Goal: Task Accomplishment & Management: Complete application form

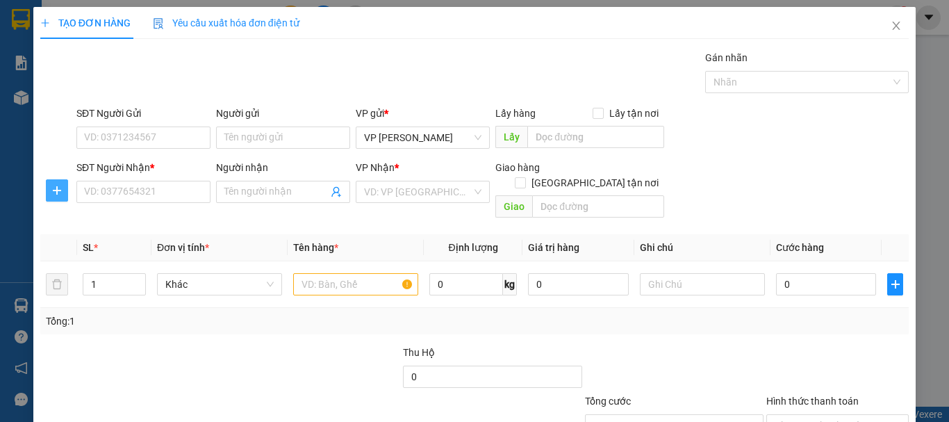
click at [58, 190] on icon "plus" at bounding box center [56, 190] width 11 height 11
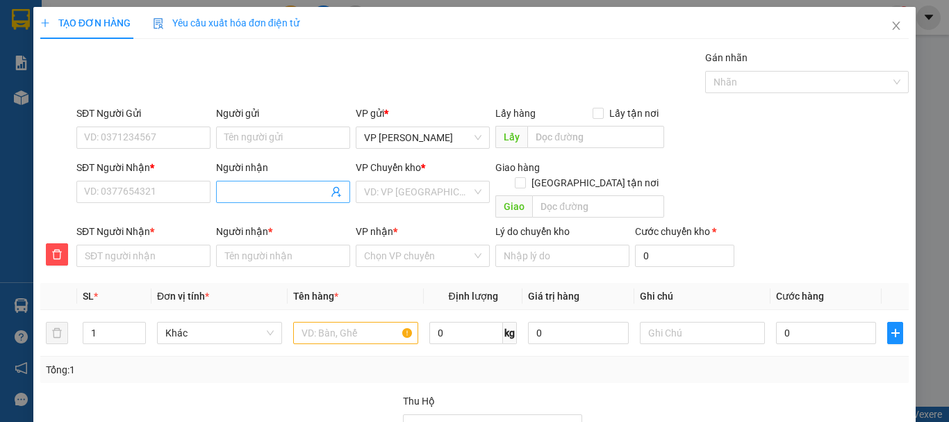
click at [233, 186] on input "Người nhận" at bounding box center [276, 191] width 104 height 15
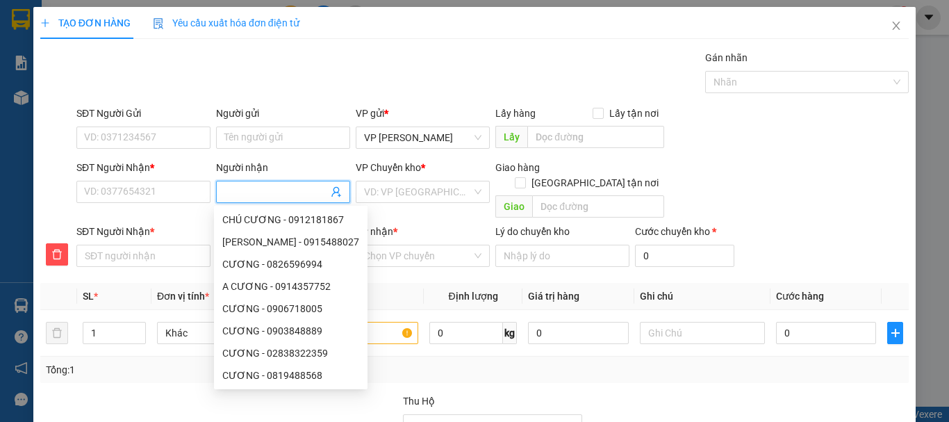
type input "L"
type input "LA"
type input "LAN"
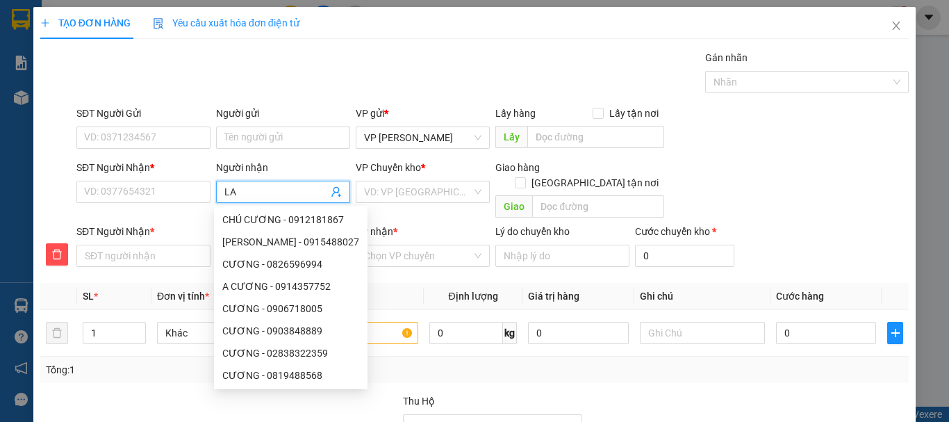
type input "LAN"
type input "LAN A"
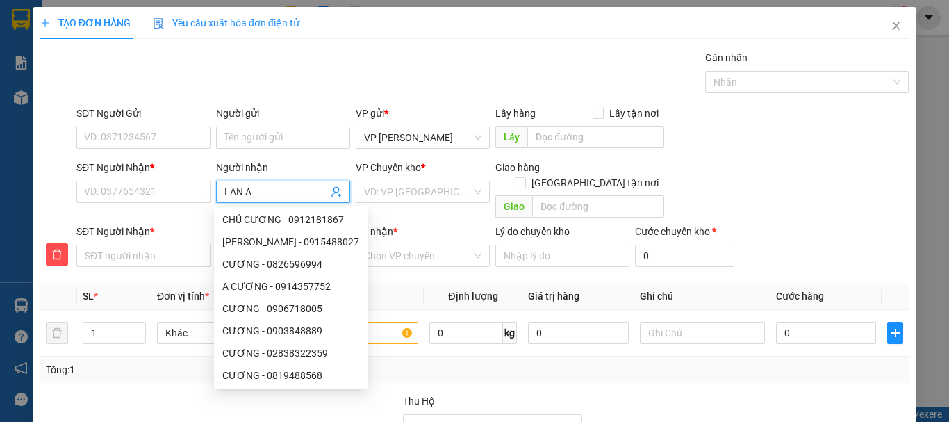
type input "LAN AN"
type input "LAN ANH"
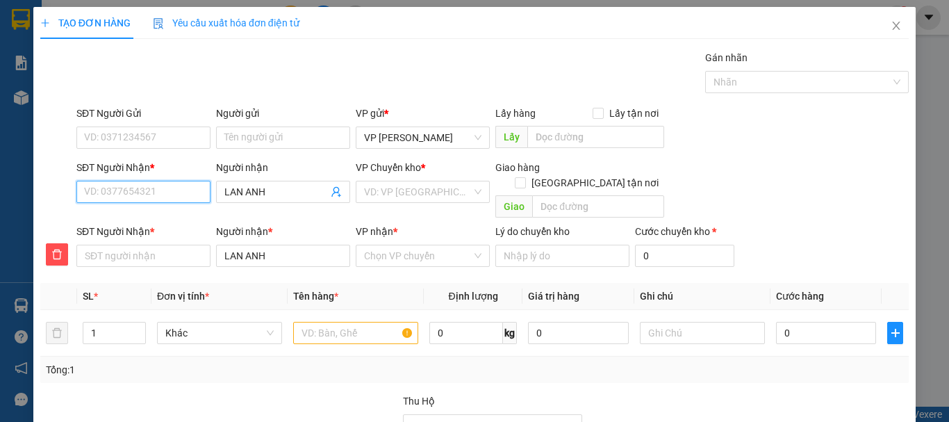
type input "0"
type input "09"
type input "097"
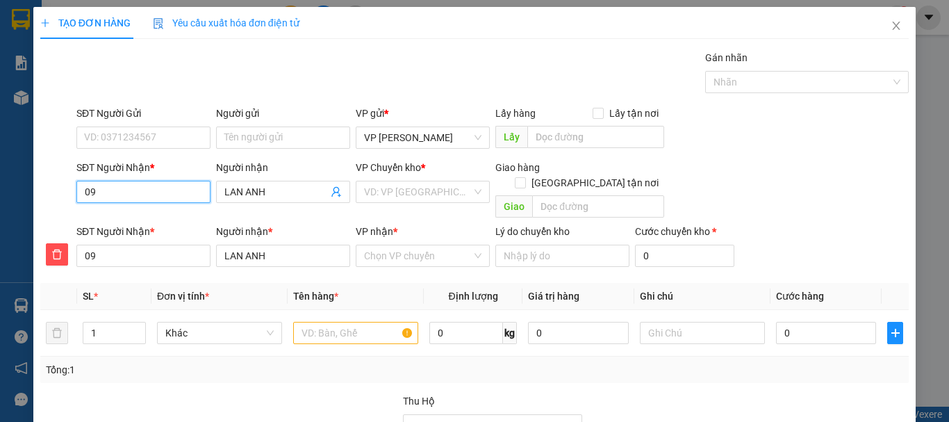
type input "097"
type input "0972"
type input "09727"
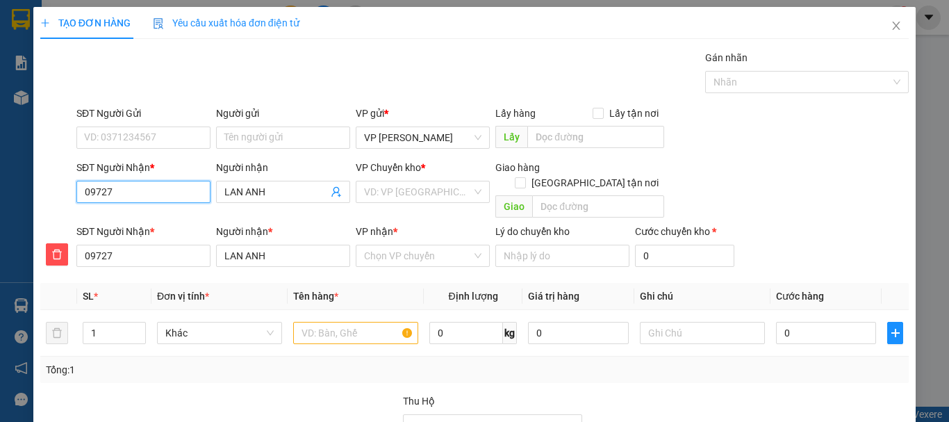
type input "097272"
type input "0972720"
type input "09727205"
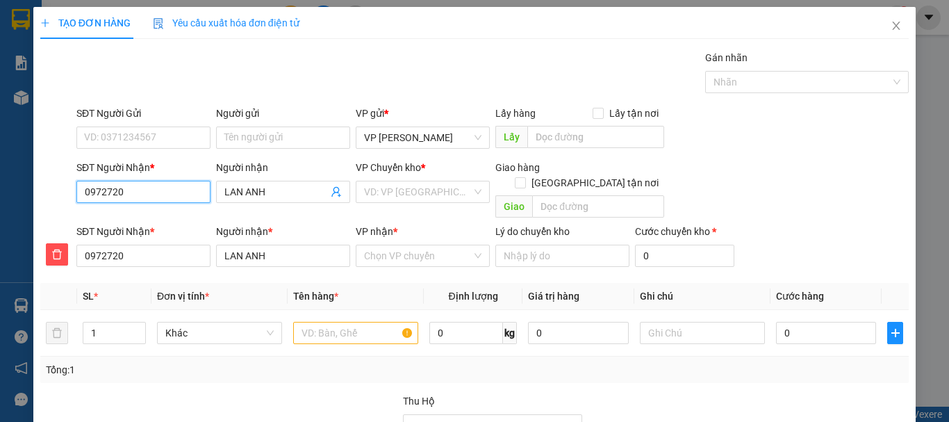
type input "09727205"
type input "097272054"
type input "0972720540"
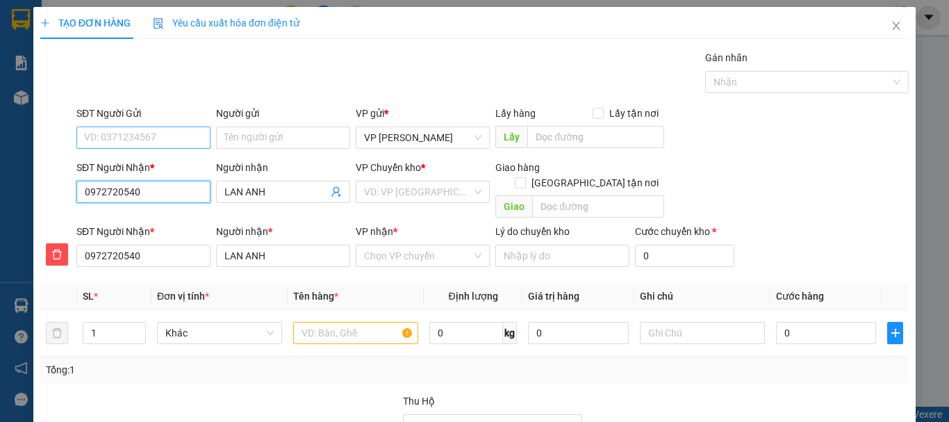
type input "0972720540"
click at [136, 139] on input "SĐT Người Gửi" at bounding box center [143, 137] width 134 height 22
type input "0916204153"
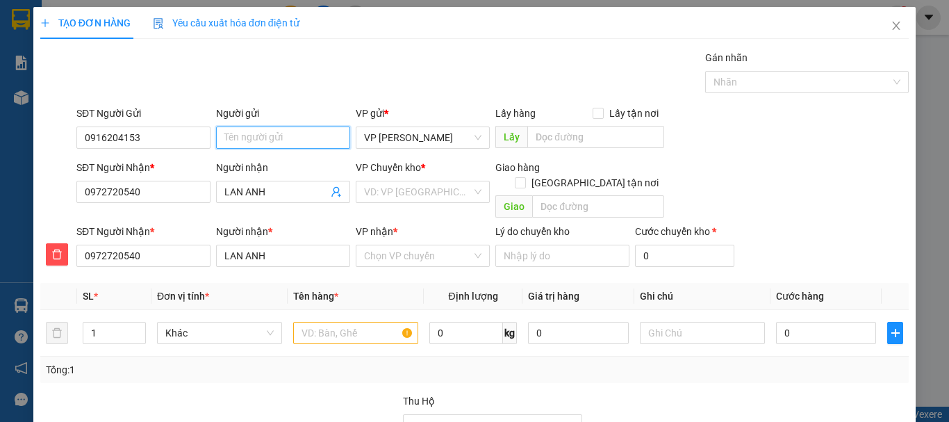
click at [295, 137] on input "Người gửi" at bounding box center [283, 137] width 134 height 22
type input "[PERSON_NAME]"
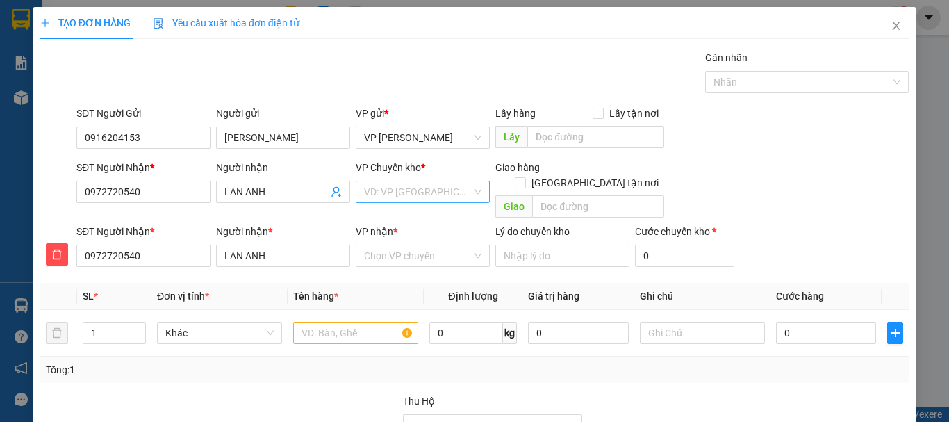
click at [447, 198] on input "search" at bounding box center [418, 191] width 108 height 21
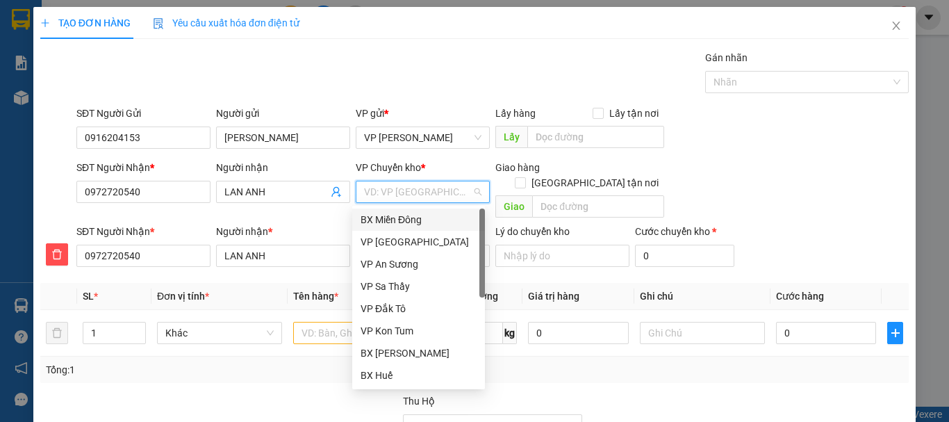
drag, startPoint x: 425, startPoint y: 215, endPoint x: 407, endPoint y: 229, distance: 22.7
click at [423, 218] on div "BX Miền Đông" at bounding box center [419, 219] width 116 height 15
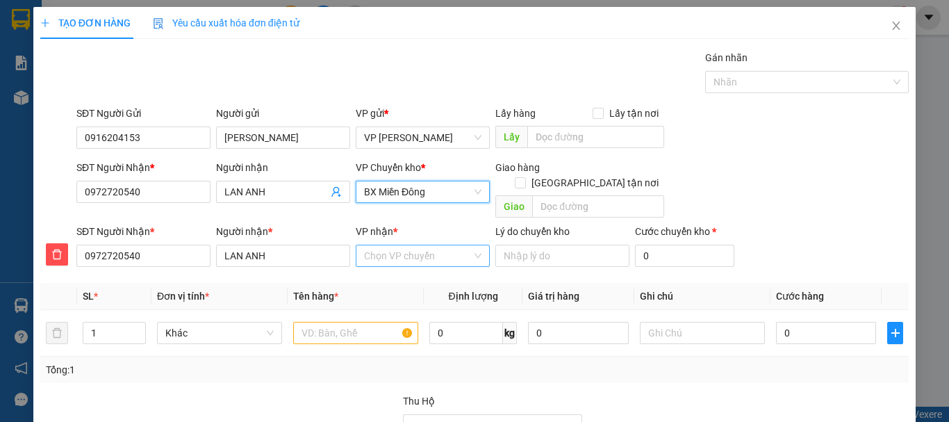
drag, startPoint x: 384, startPoint y: 244, endPoint x: 384, endPoint y: 236, distance: 8.3
click at [384, 245] on input "VP nhận *" at bounding box center [418, 255] width 108 height 21
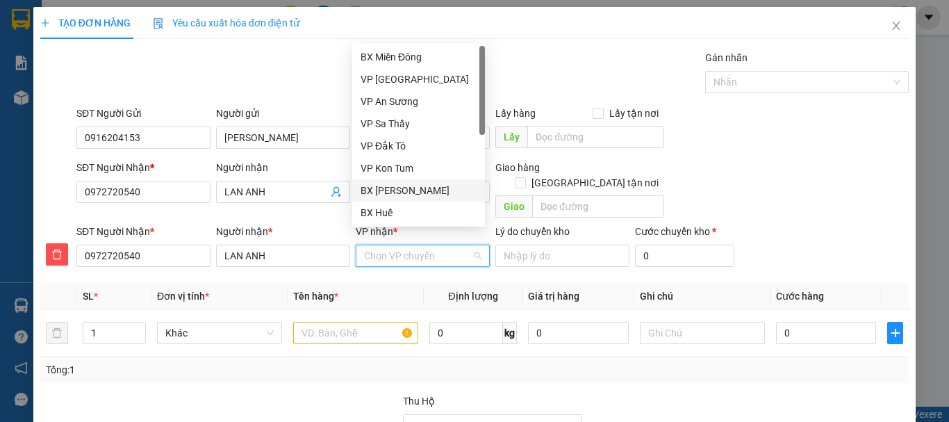
drag, startPoint x: 395, startPoint y: 192, endPoint x: 393, endPoint y: 213, distance: 21.0
click at [395, 191] on div "BX [PERSON_NAME]" at bounding box center [419, 190] width 116 height 15
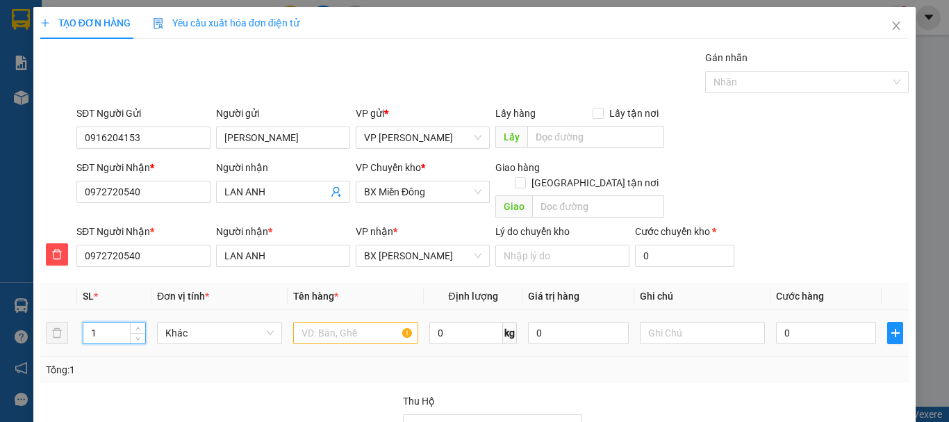
drag, startPoint x: 88, startPoint y: 311, endPoint x: 108, endPoint y: 313, distance: 19.6
click at [108, 322] on input "1" at bounding box center [114, 332] width 62 height 21
type input "2"
click at [320, 322] on input "text" at bounding box center [355, 333] width 125 height 22
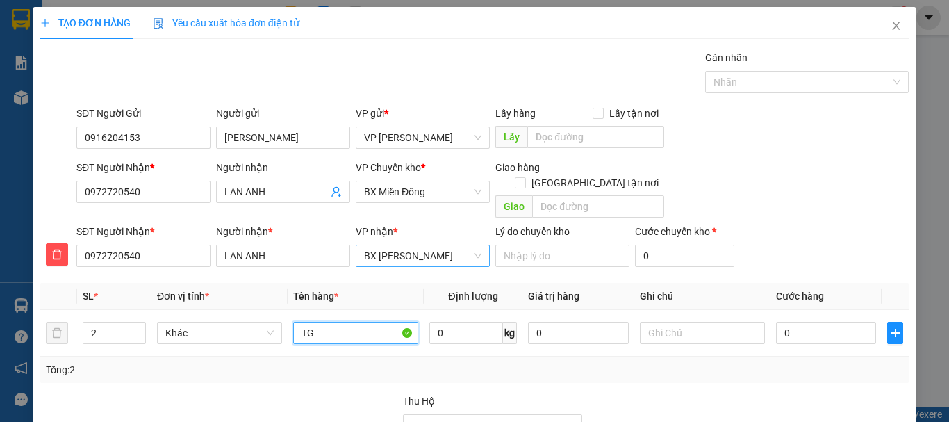
click at [404, 245] on span "BX [PERSON_NAME]" at bounding box center [422, 255] width 117 height 21
type input "TG"
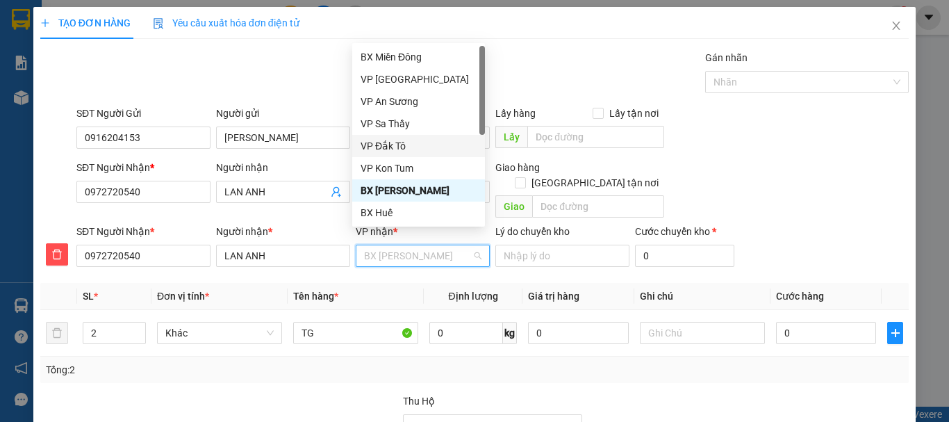
scroll to position [156, 0]
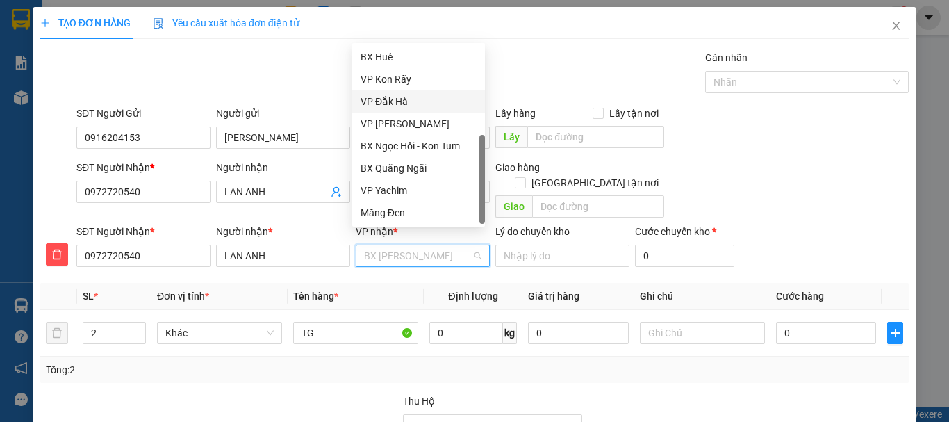
click at [411, 99] on div "VP Đắk Hà" at bounding box center [419, 101] width 116 height 15
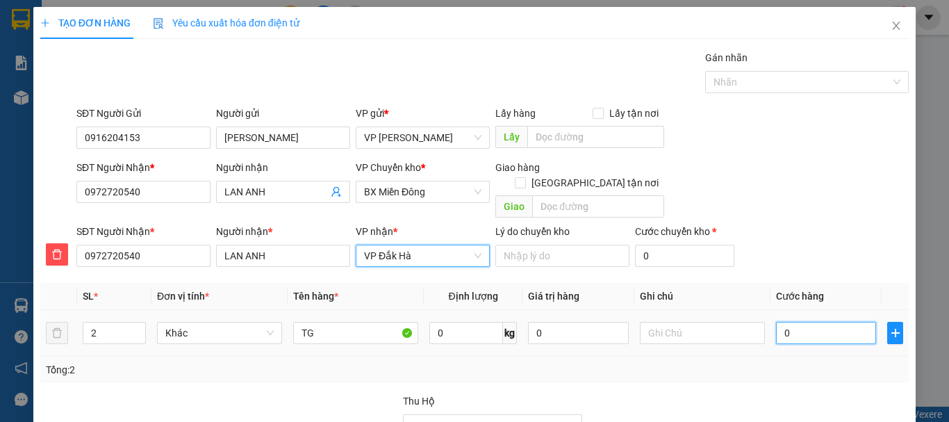
click at [778, 322] on input "0" at bounding box center [826, 333] width 100 height 22
type input "8"
type input "80"
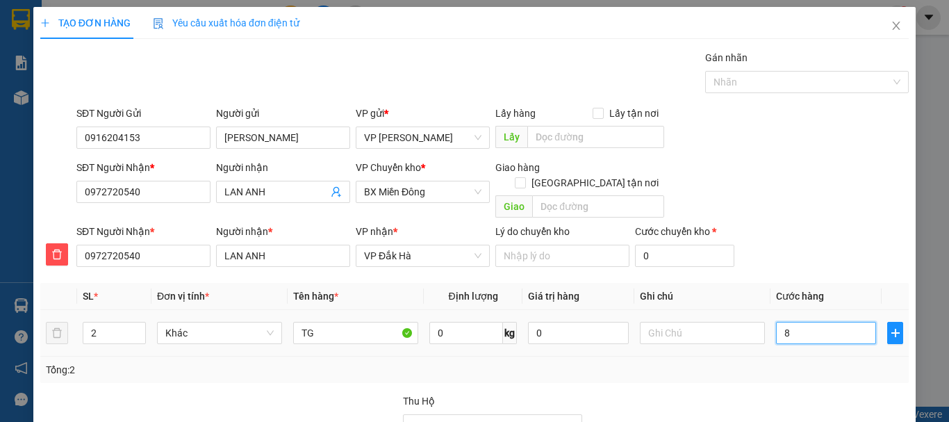
type input "80"
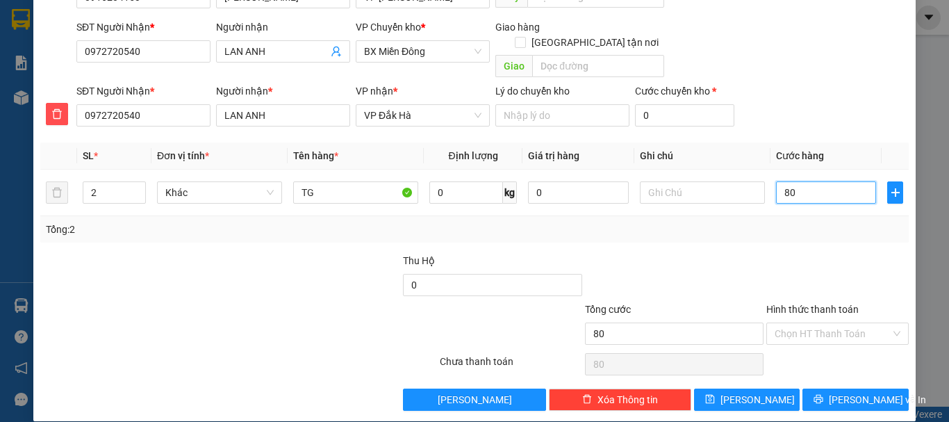
scroll to position [141, 0]
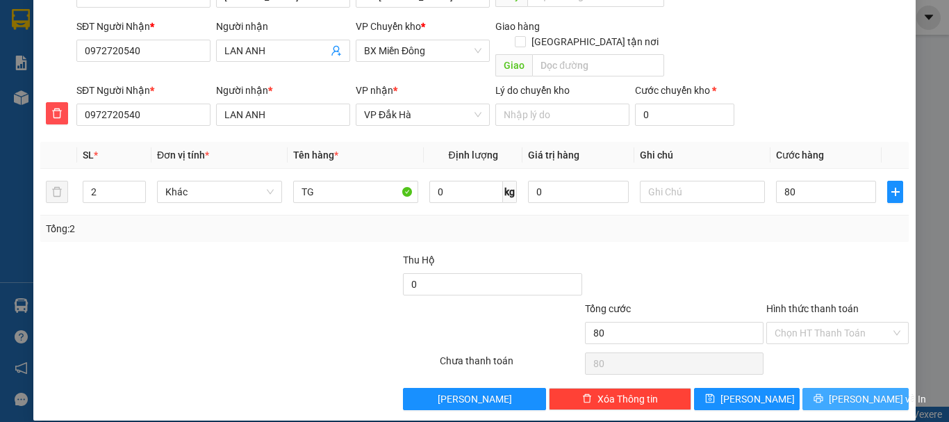
type input "80.000"
click at [873, 388] on button "[PERSON_NAME] và In" at bounding box center [856, 399] width 106 height 22
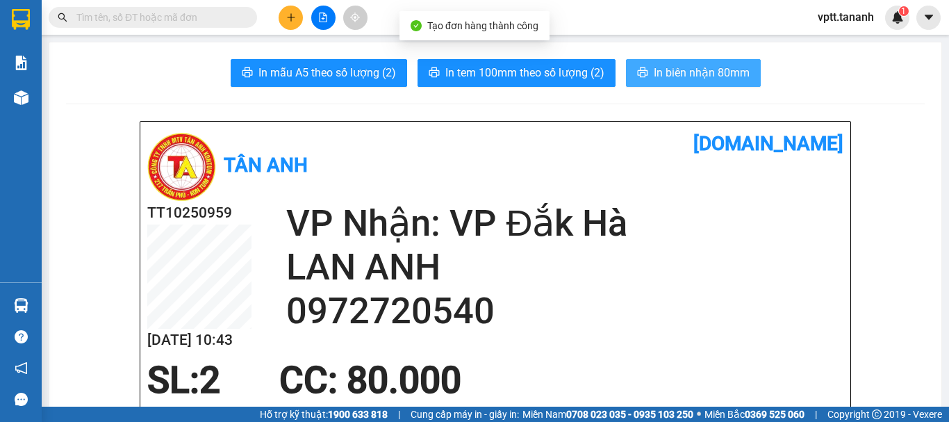
click at [683, 74] on span "In biên nhận 80mm" at bounding box center [702, 72] width 96 height 17
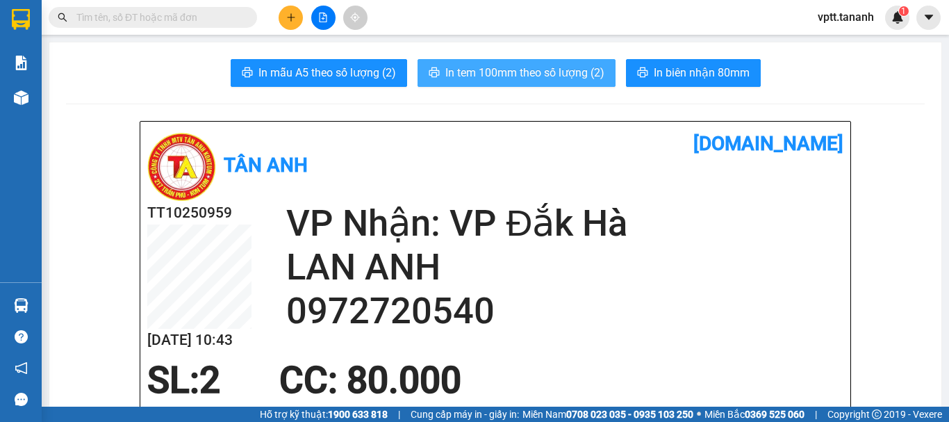
click at [557, 80] on span "In tem 100mm theo số lượng (2)" at bounding box center [524, 72] width 159 height 17
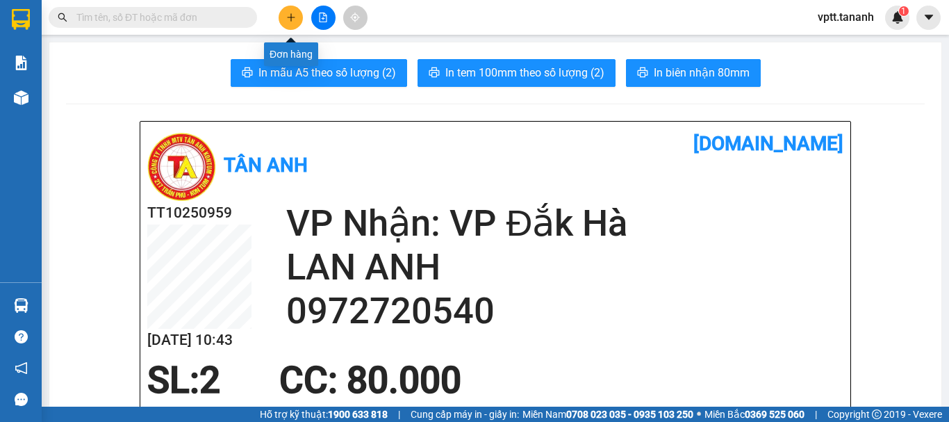
click at [288, 14] on icon "plus" at bounding box center [291, 18] width 10 height 10
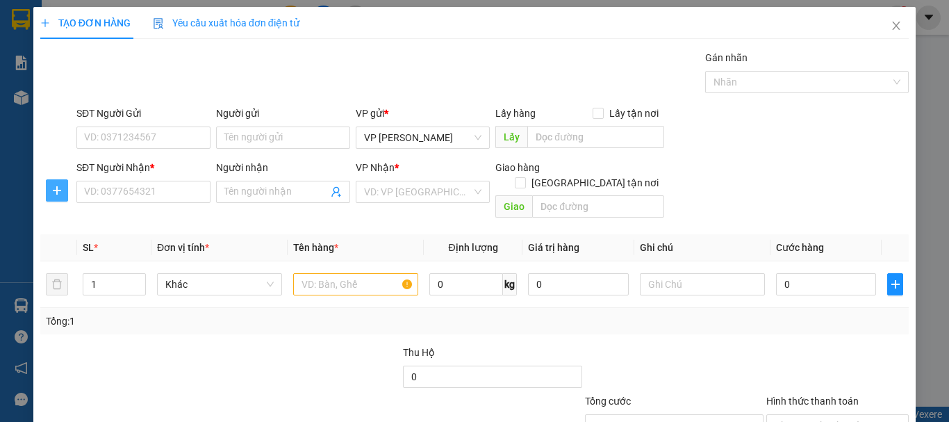
click at [52, 194] on icon "plus" at bounding box center [56, 190] width 11 height 11
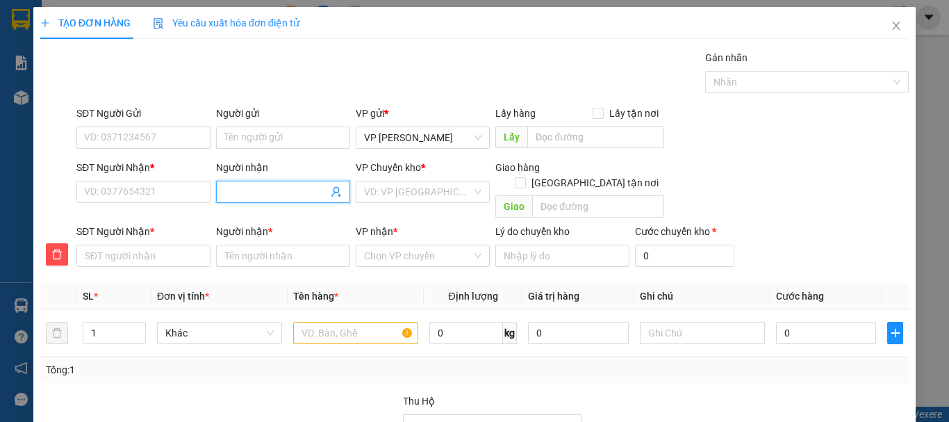
click at [245, 190] on input "Người nhận" at bounding box center [276, 191] width 104 height 15
type input "Y"
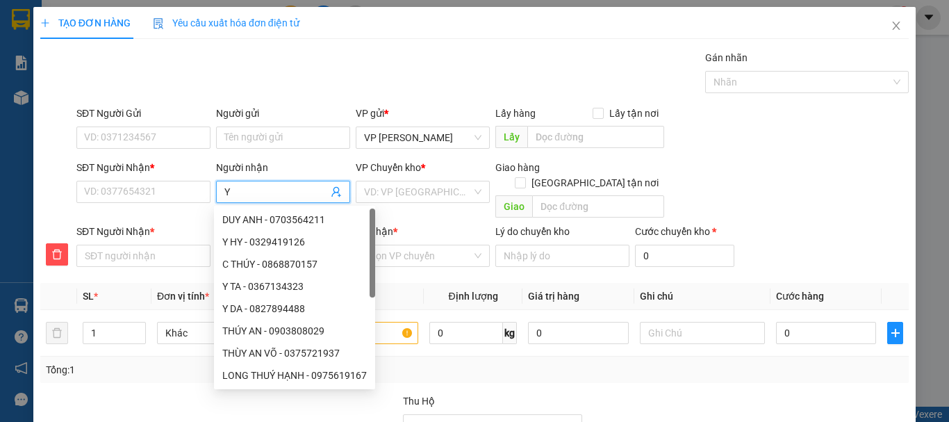
type input "Y K"
type input "Y KH"
type input "Y KHU"
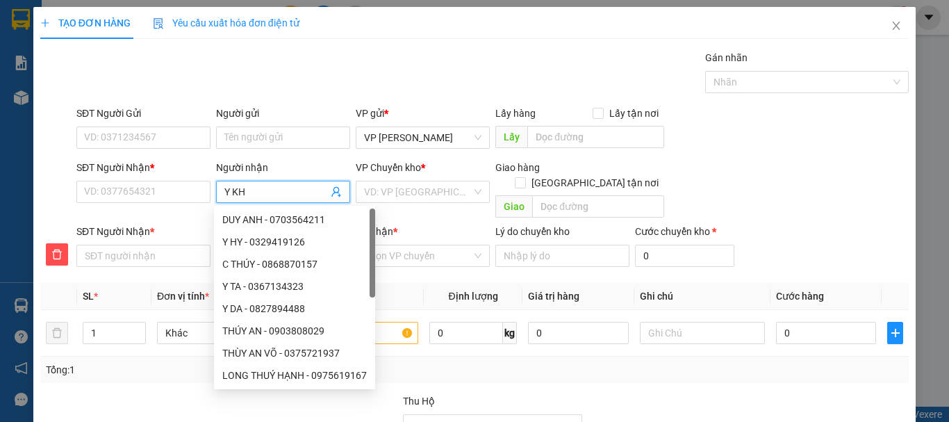
type input "Y KHU"
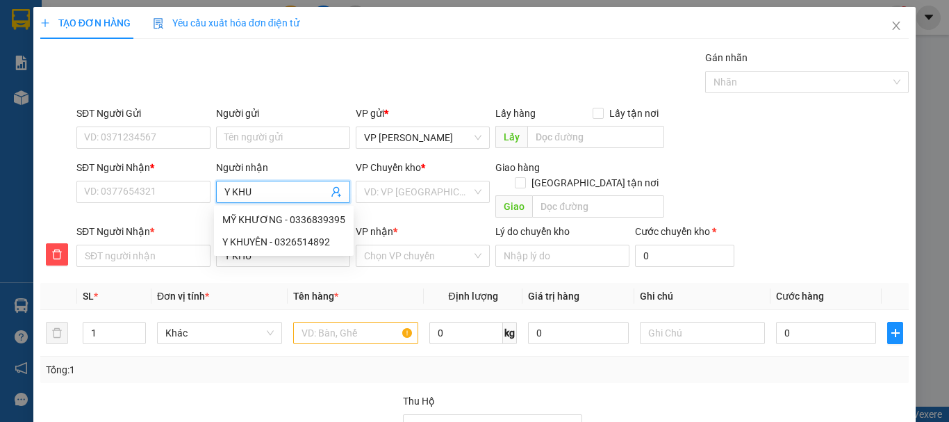
type input "Y KHUY"
type input "Y KHUYE"
type input "Y KHUYÊ"
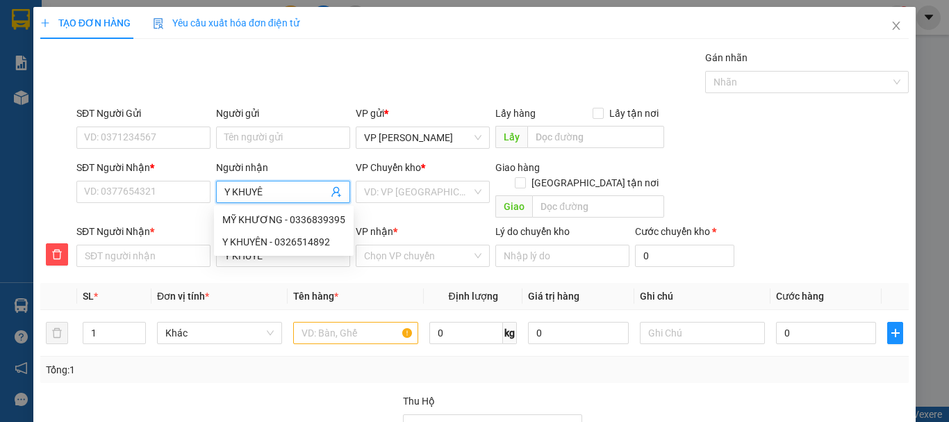
type input "Y KHUYÊ"
type input "Y KHUYÊN"
click at [313, 222] on div "Y KHUYÊN - 0326514892" at bounding box center [280, 219] width 116 height 15
type input "0326514892"
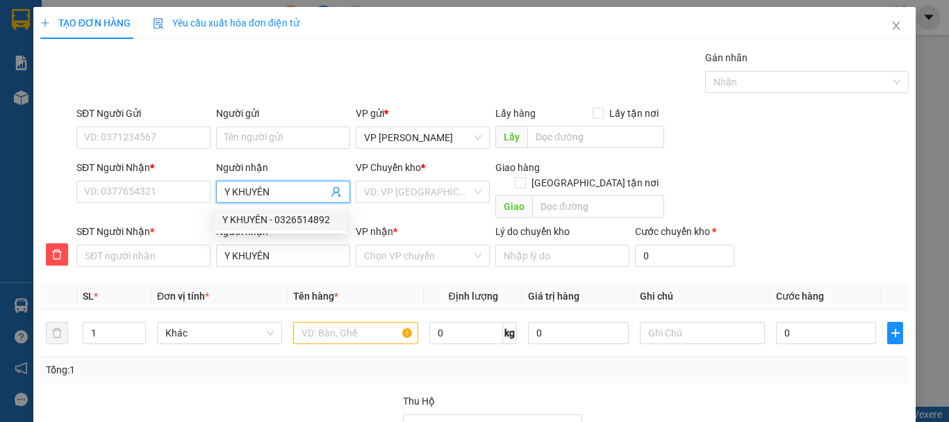
type input "0326514892"
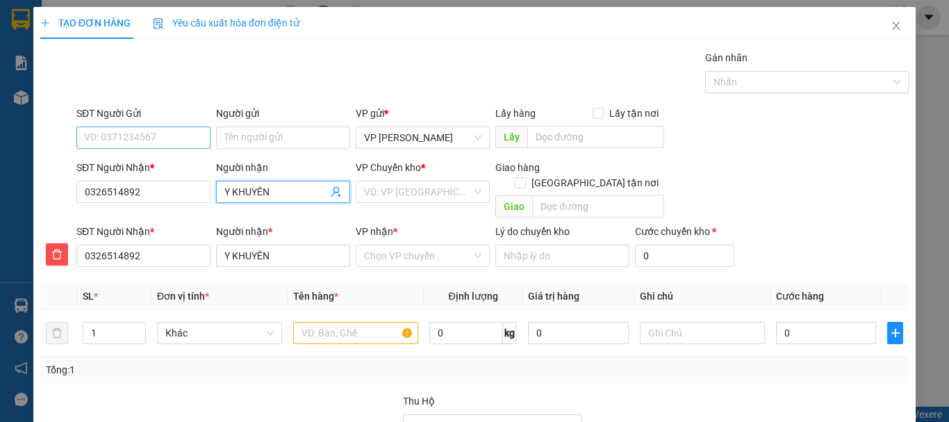
type input "Y KHUYÊN"
click at [129, 135] on input "SĐT Người Gửi" at bounding box center [143, 137] width 134 height 22
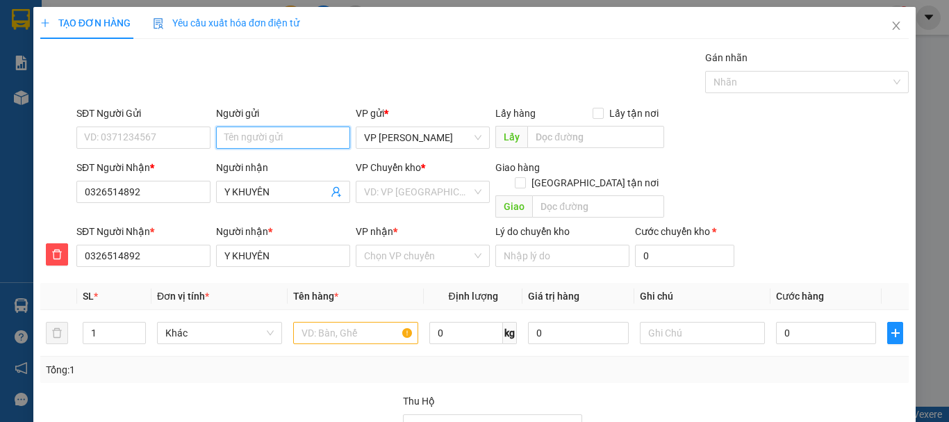
click at [252, 140] on input "Người gửi" at bounding box center [283, 137] width 134 height 22
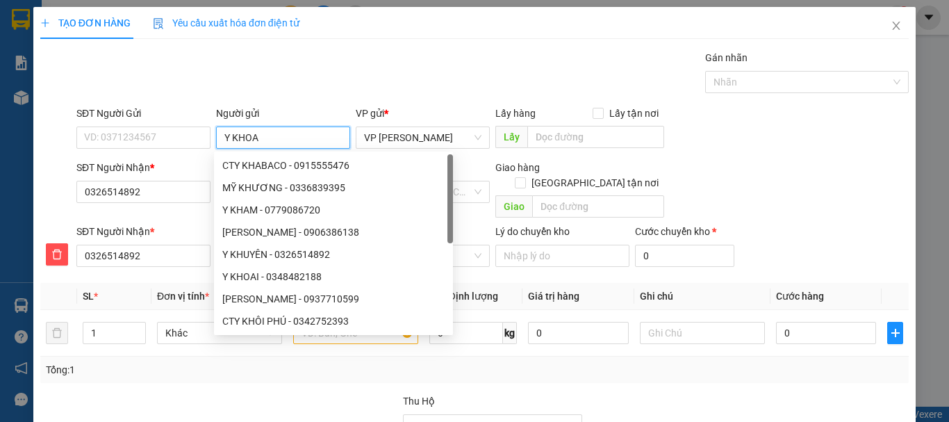
type input "Y KHOAI"
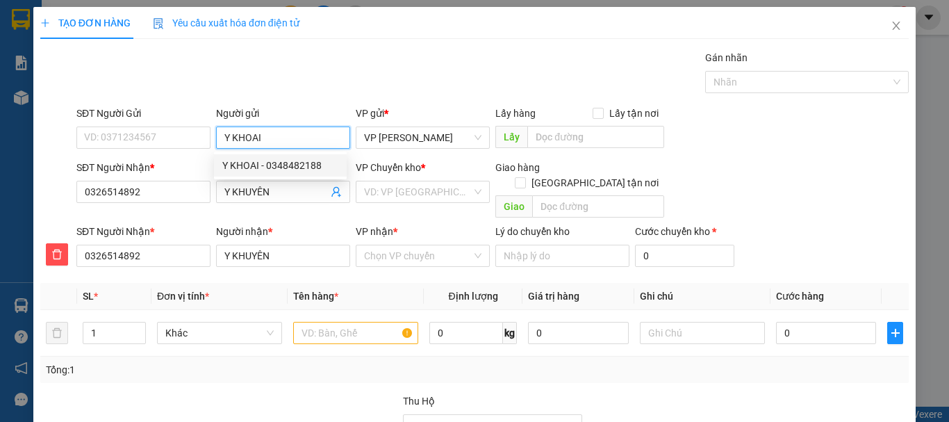
click at [302, 166] on div "Y KHOAI - 0348482188" at bounding box center [280, 165] width 116 height 15
type input "0348482188"
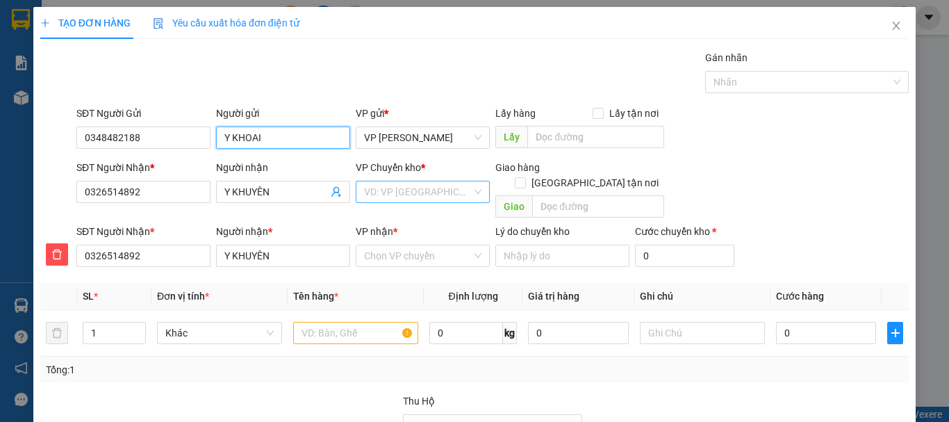
type input "Y KHOAI"
click at [407, 197] on input "search" at bounding box center [418, 191] width 108 height 21
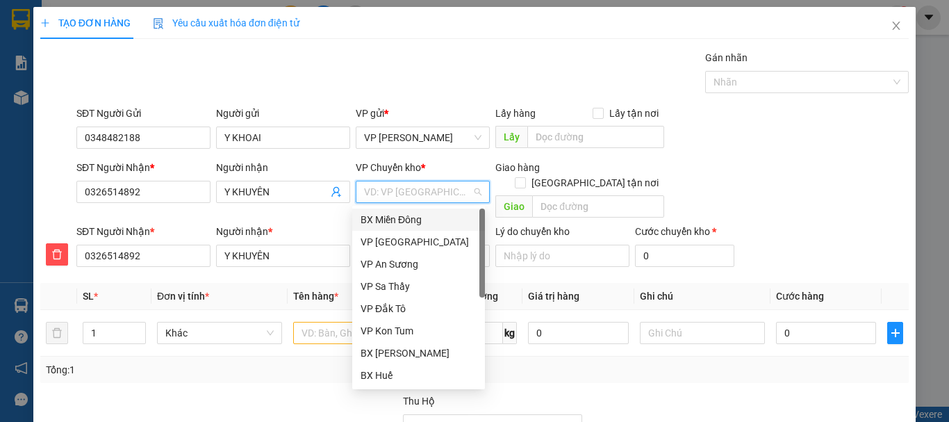
click at [404, 219] on div "BX Miền Đông" at bounding box center [419, 219] width 116 height 15
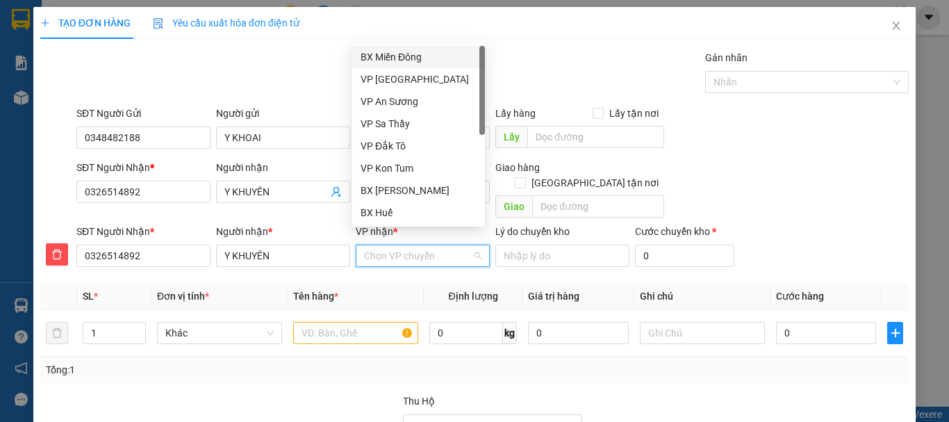
click at [394, 245] on input "VP nhận *" at bounding box center [418, 255] width 108 height 21
click at [400, 188] on div "BX [PERSON_NAME]" at bounding box center [419, 190] width 116 height 15
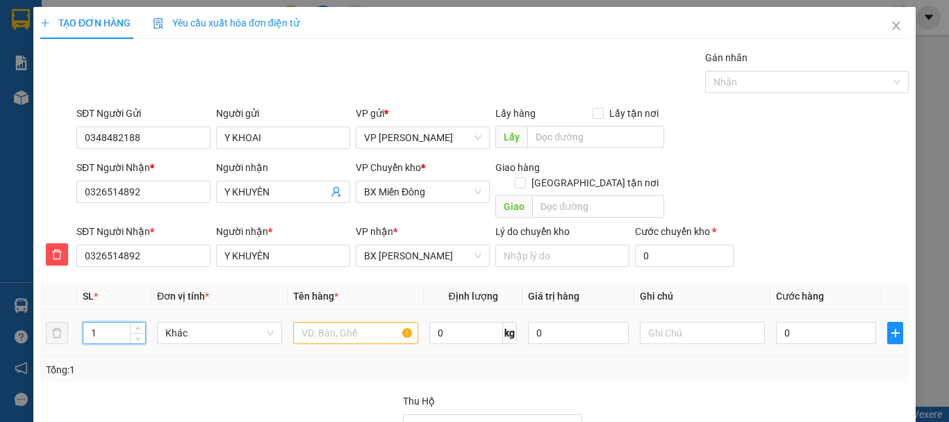
drag, startPoint x: 92, startPoint y: 315, endPoint x: 104, endPoint y: 315, distance: 12.5
click at [104, 322] on input "1" at bounding box center [114, 332] width 62 height 21
type input "2"
click at [311, 322] on input "text" at bounding box center [355, 333] width 125 height 22
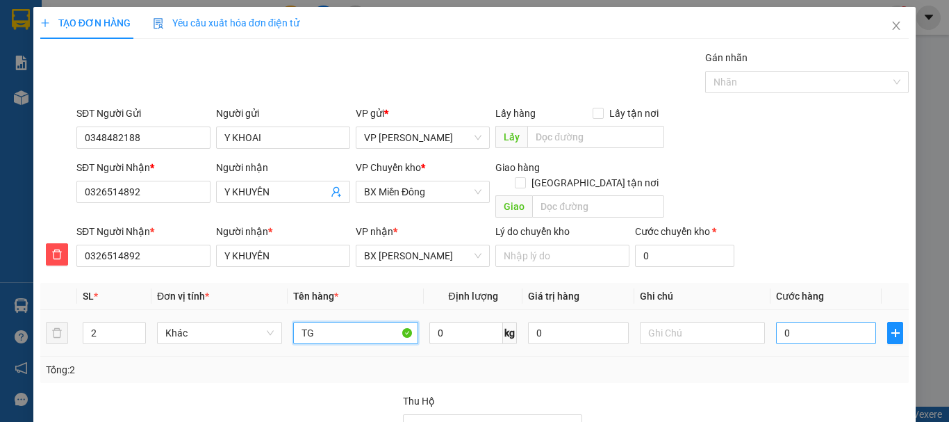
type input "TG"
click at [800, 322] on input "0" at bounding box center [826, 333] width 100 height 22
type input "1"
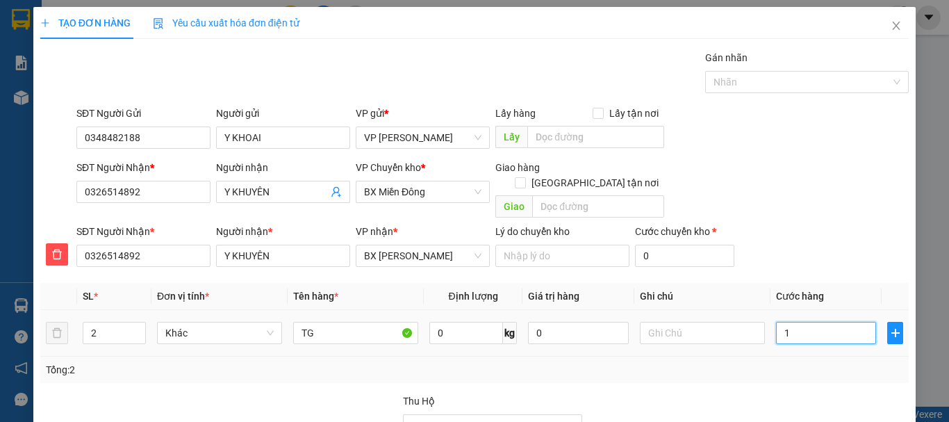
type input "10"
type input "100"
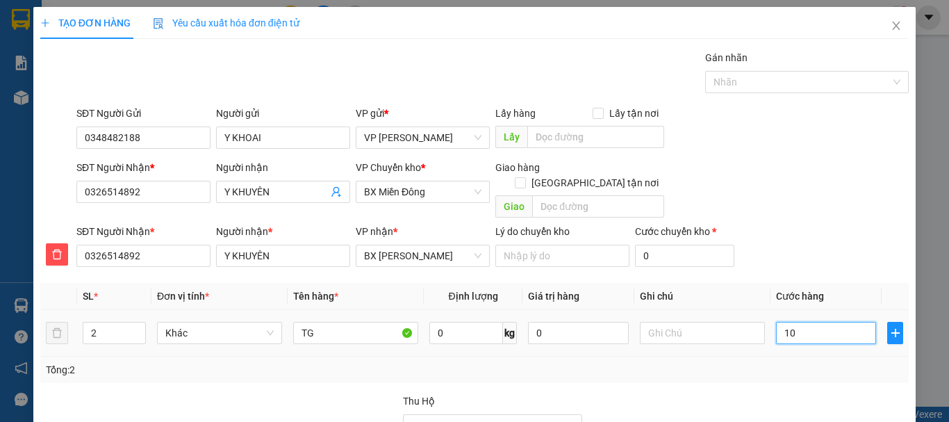
type input "100"
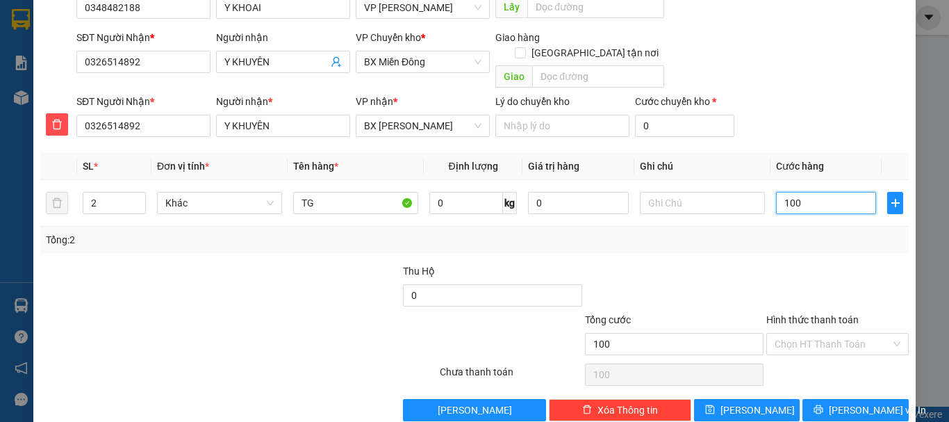
scroll to position [141, 0]
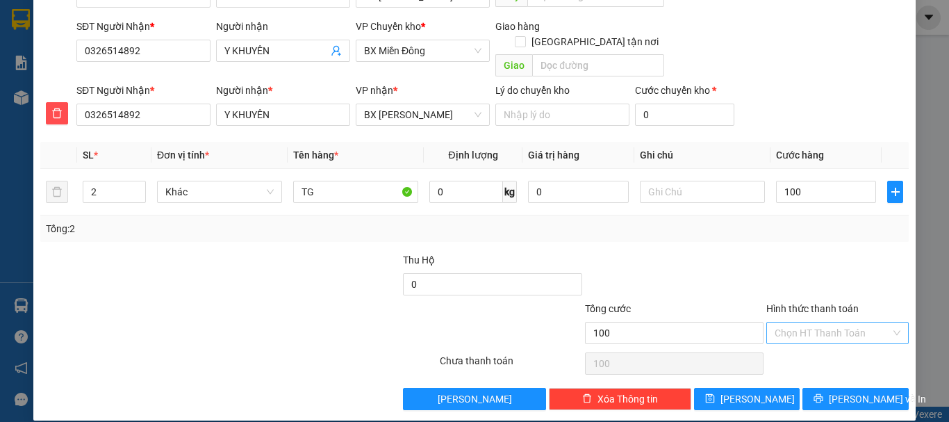
type input "100.000"
click at [809, 322] on input "Hình thức thanh toán" at bounding box center [833, 332] width 116 height 21
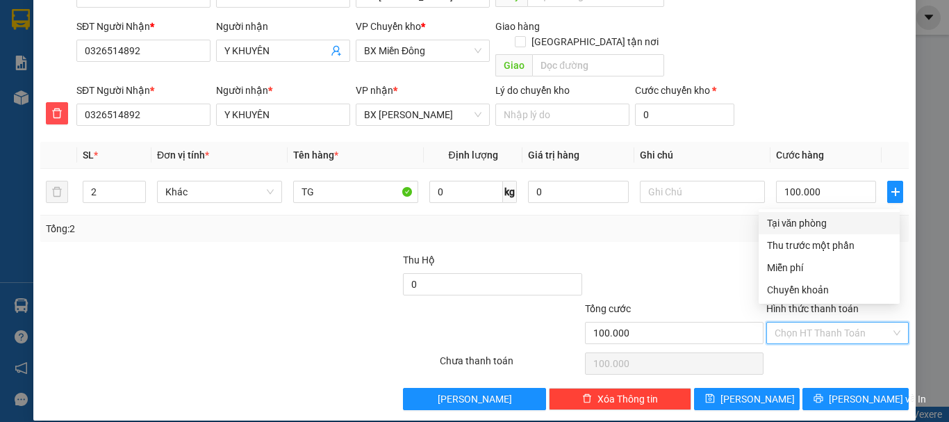
click at [790, 222] on div "Tại văn phòng" at bounding box center [829, 222] width 124 height 15
type input "0"
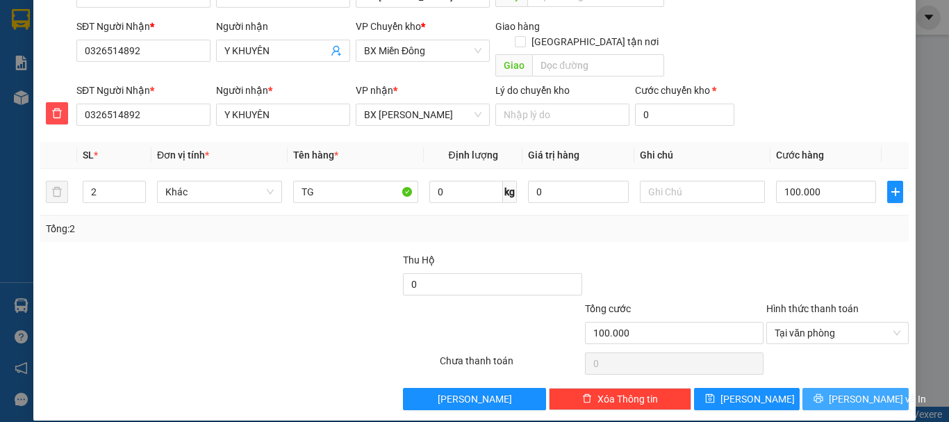
click at [815, 388] on button "[PERSON_NAME] và In" at bounding box center [856, 399] width 106 height 22
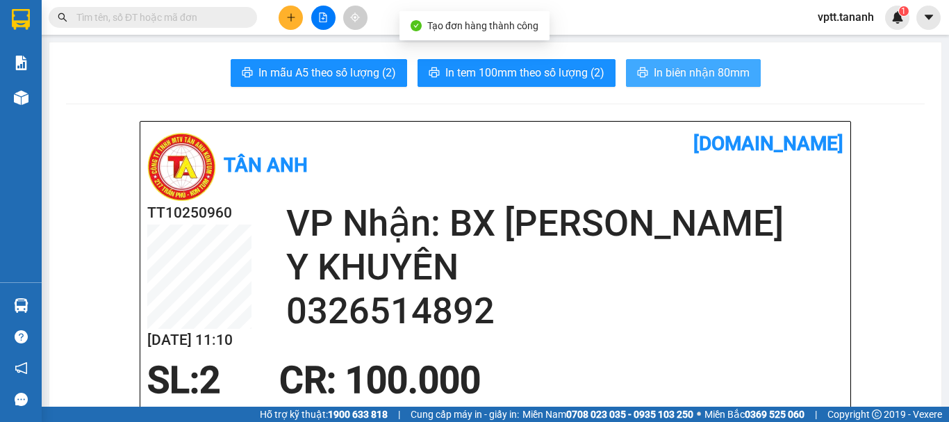
click at [671, 74] on span "In biên nhận 80mm" at bounding box center [702, 72] width 96 height 17
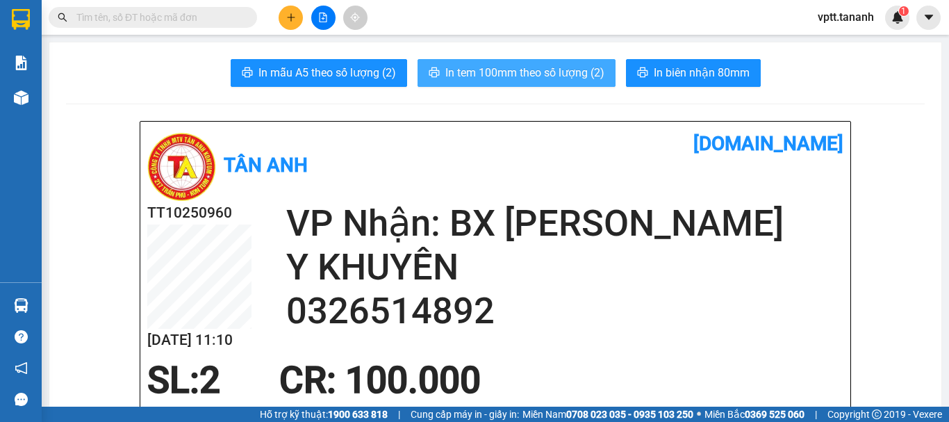
click at [478, 74] on span "In tem 100mm theo số lượng (2)" at bounding box center [524, 72] width 159 height 17
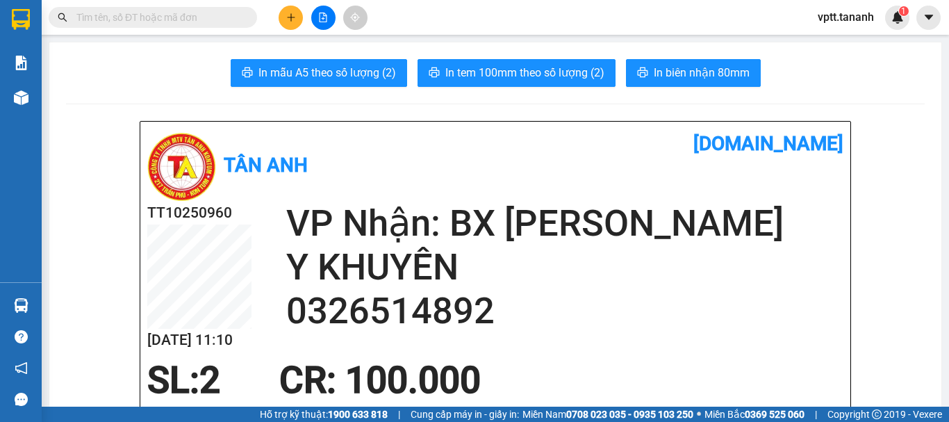
click at [295, 10] on button at bounding box center [291, 18] width 24 height 24
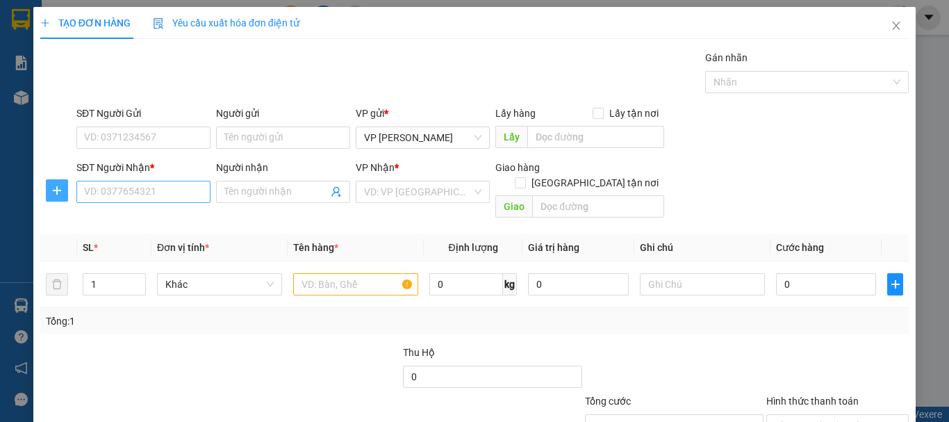
drag, startPoint x: 51, startPoint y: 184, endPoint x: 131, endPoint y: 197, distance: 80.2
click at [56, 184] on button "button" at bounding box center [57, 190] width 22 height 22
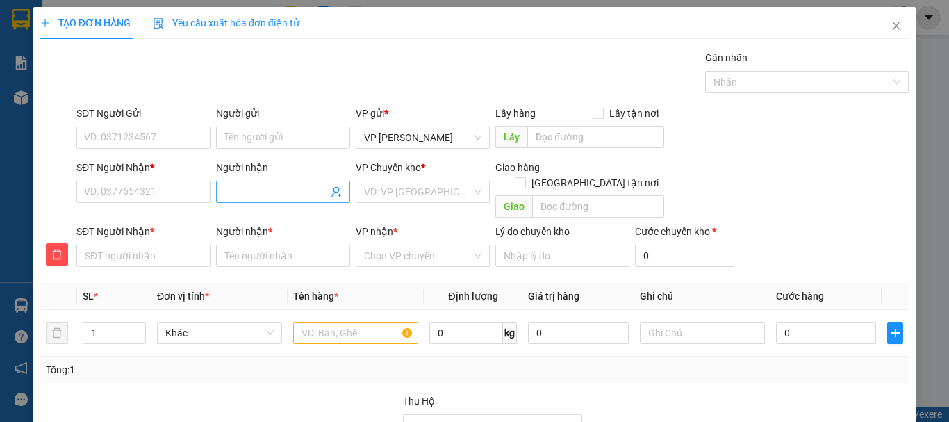
click at [274, 191] on input "Người nhận" at bounding box center [276, 191] width 104 height 15
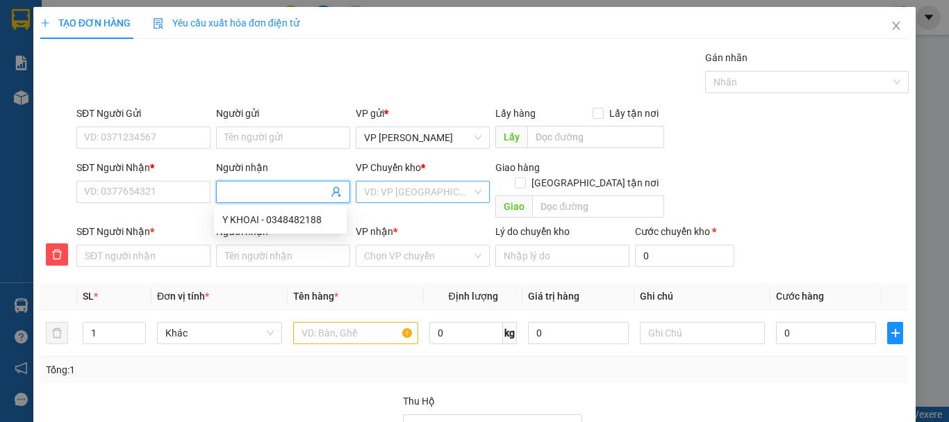
type input "B"
type input "BE"
type input "BÉ"
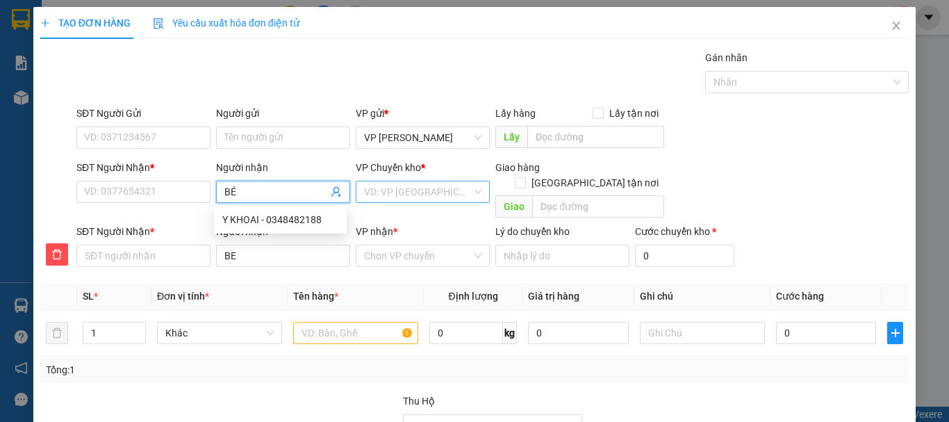
type input "BÉ"
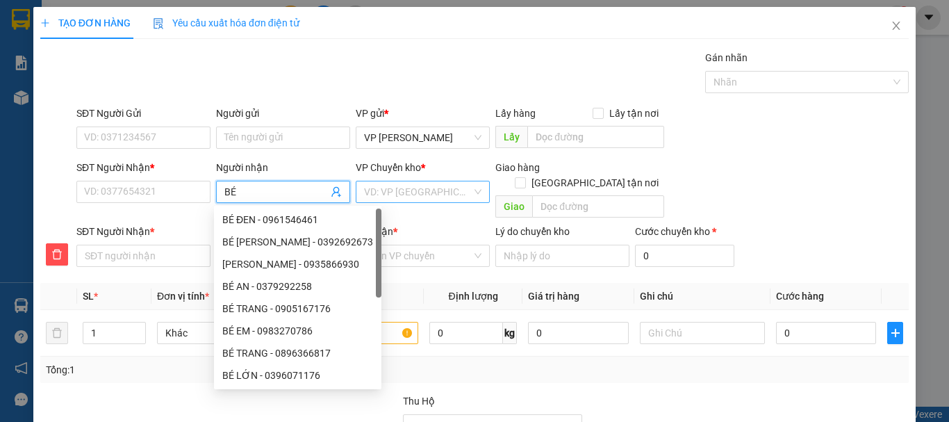
type input "BÉ H"
type input "BÉ HO"
type input "BÉ HOA"
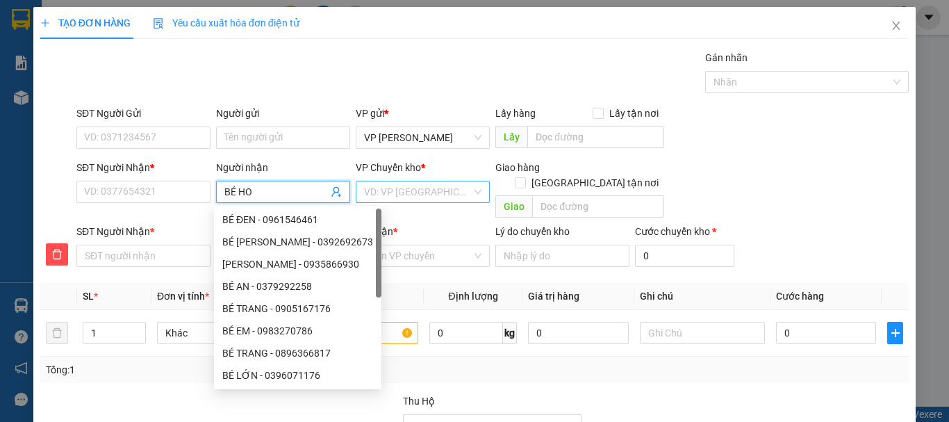
type input "BÉ HOA"
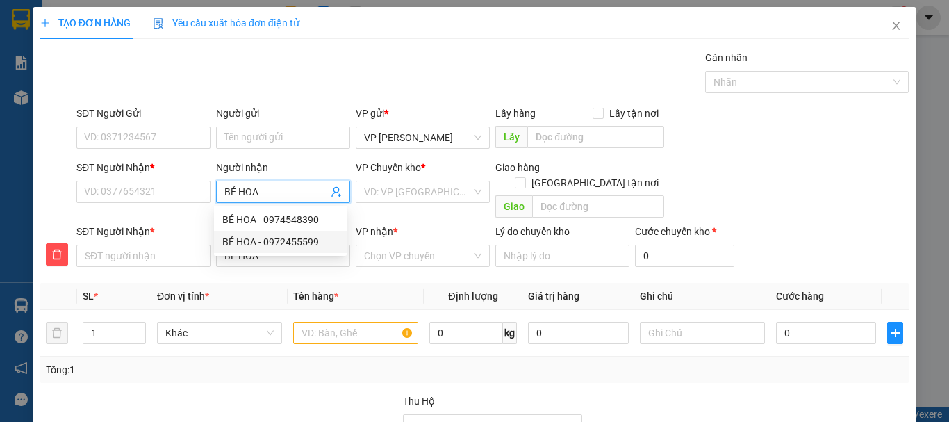
click at [309, 244] on div "BÉ HOA - 0972455599" at bounding box center [280, 241] width 116 height 15
type input "0972455599"
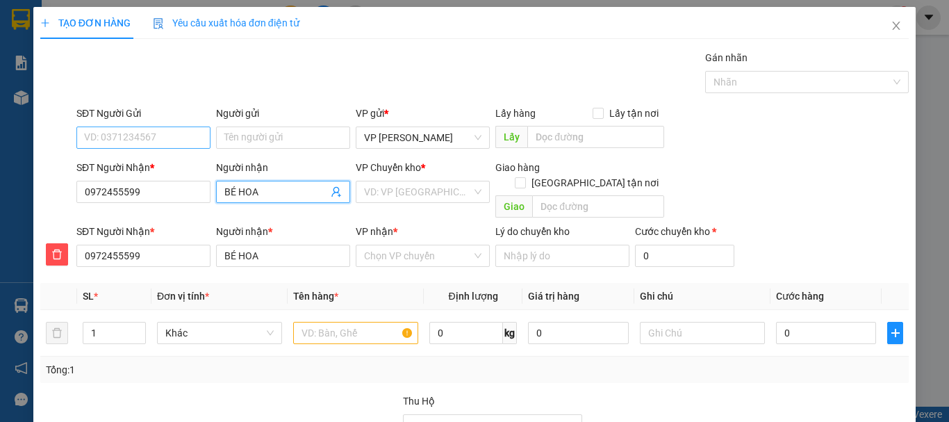
type input "BÉ HOA"
click at [176, 141] on input "SĐT Người Gửi" at bounding box center [143, 137] width 134 height 22
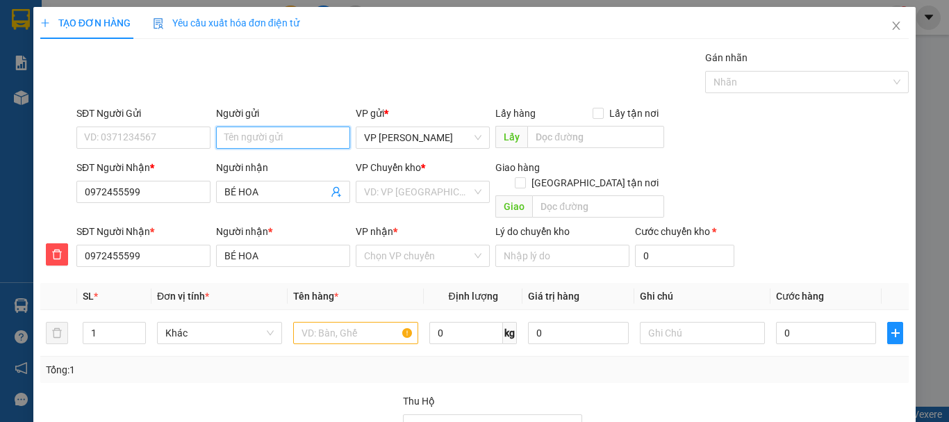
click at [245, 138] on input "Người gửi" at bounding box center [283, 137] width 134 height 22
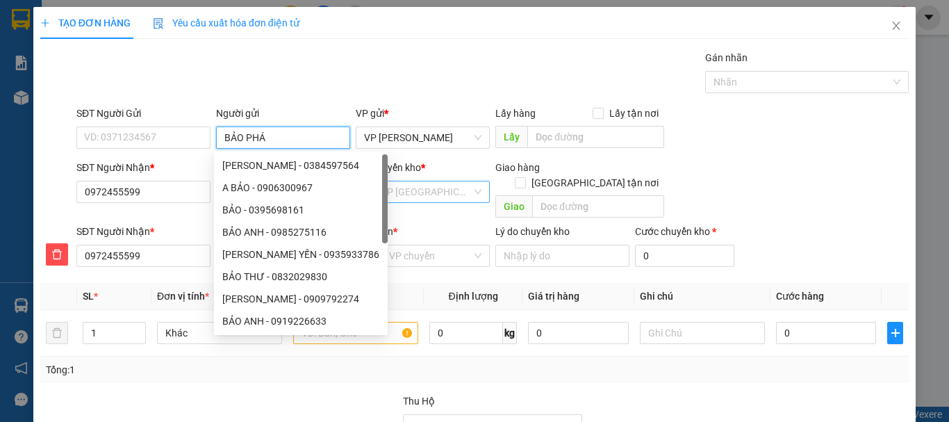
type input "BẢO PHÁP"
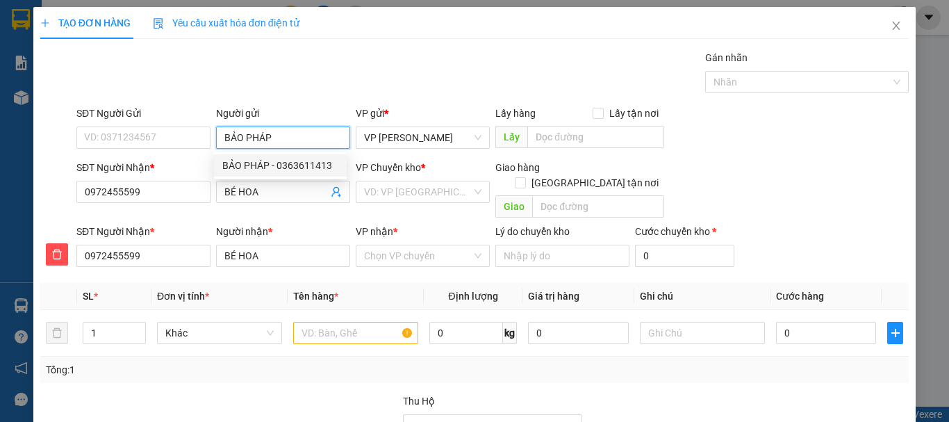
click at [320, 164] on div "BẢO PHÁP - 0363611413" at bounding box center [280, 165] width 116 height 15
type input "0363611413"
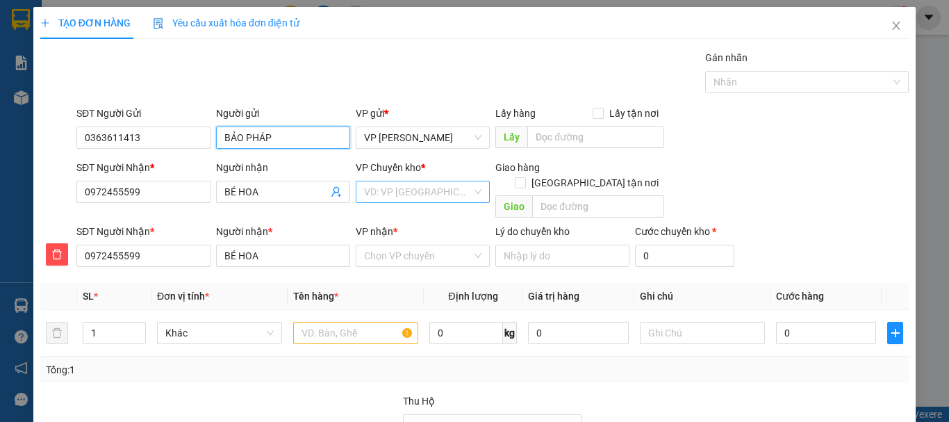
type input "BẢO PHÁP"
click at [418, 197] on input "search" at bounding box center [418, 191] width 108 height 21
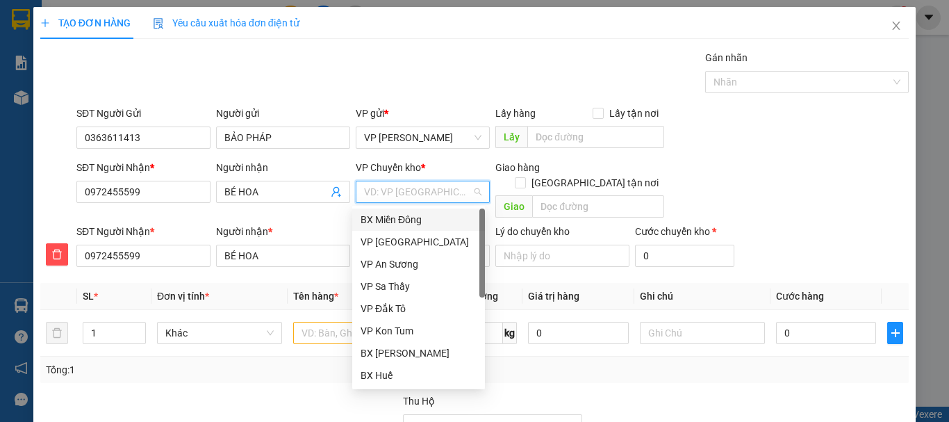
click at [418, 218] on div "BX Miền Đông" at bounding box center [419, 219] width 116 height 15
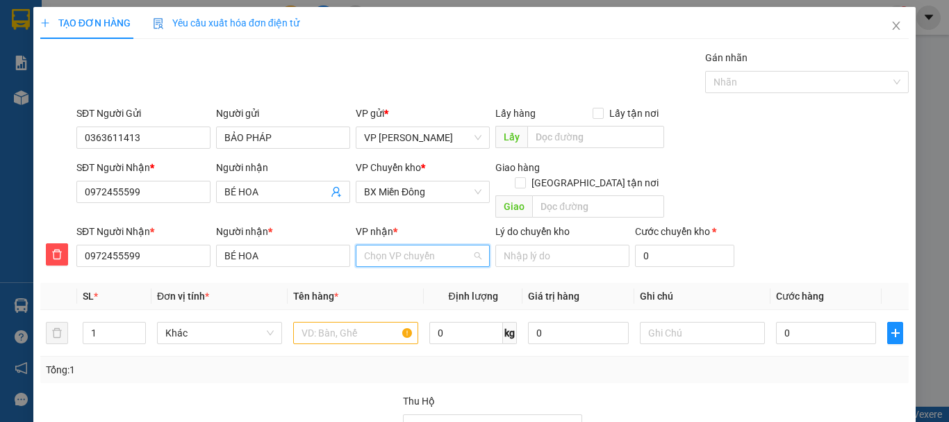
click at [409, 246] on input "VP nhận *" at bounding box center [418, 255] width 108 height 21
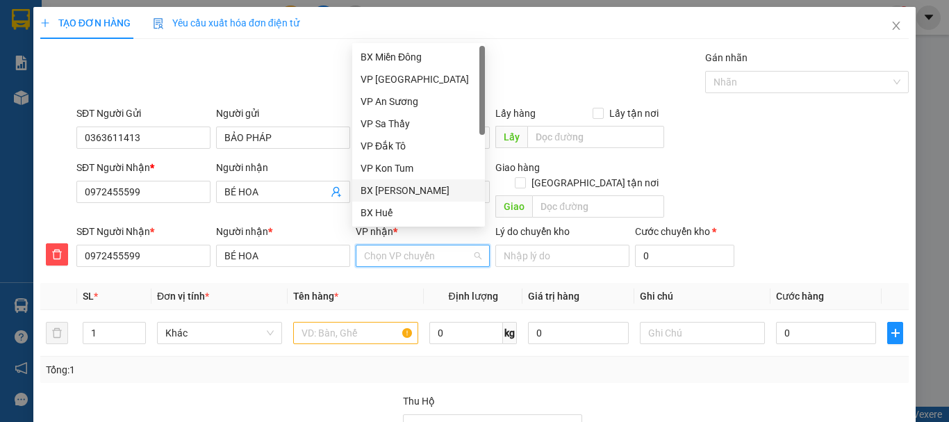
click at [427, 192] on div "BX [PERSON_NAME]" at bounding box center [419, 190] width 116 height 15
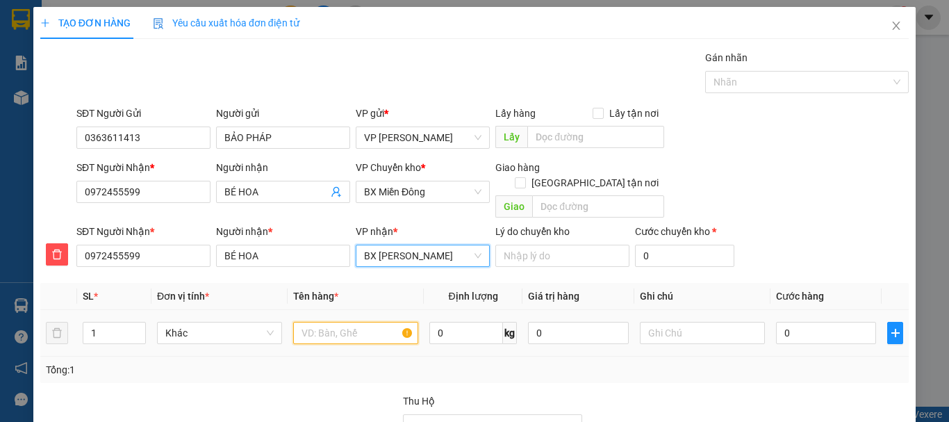
click at [332, 322] on input "text" at bounding box center [355, 333] width 125 height 22
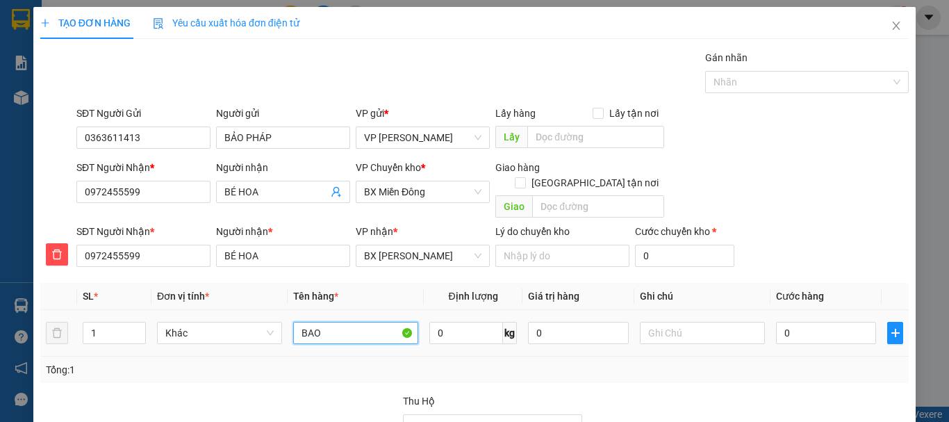
type input "BAO"
type input "1"
type input "10"
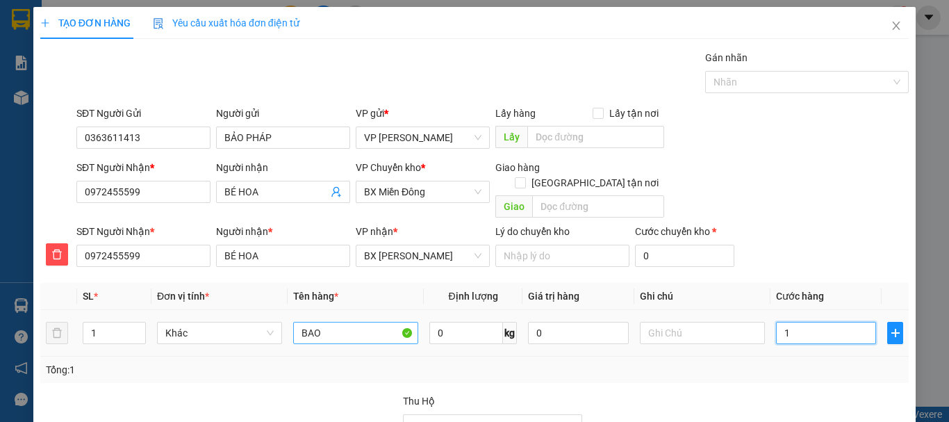
type input "10"
type input "100"
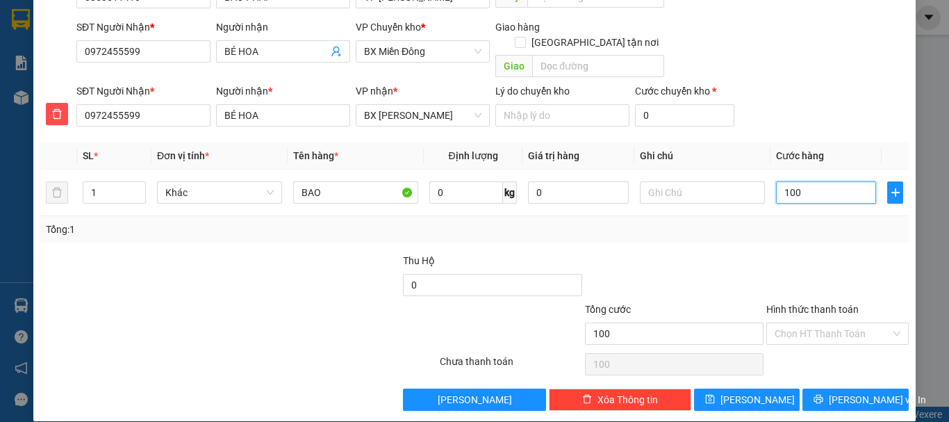
scroll to position [141, 0]
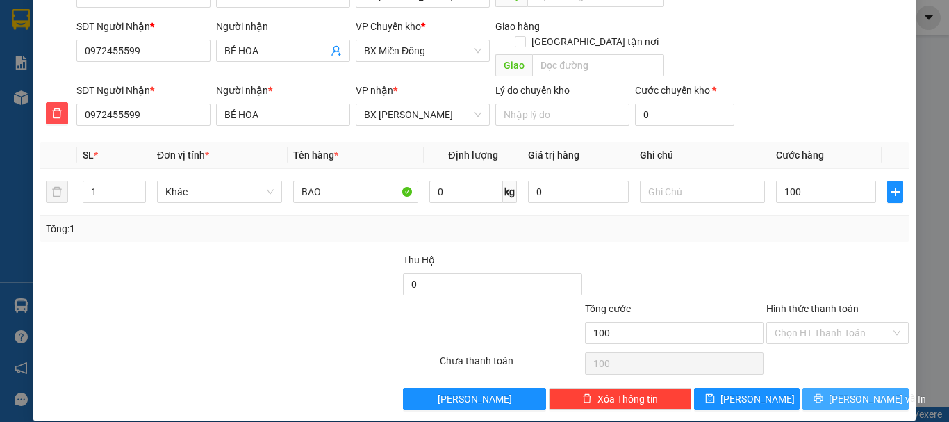
type input "100.000"
click at [852, 391] on span "[PERSON_NAME] và In" at bounding box center [877, 398] width 97 height 15
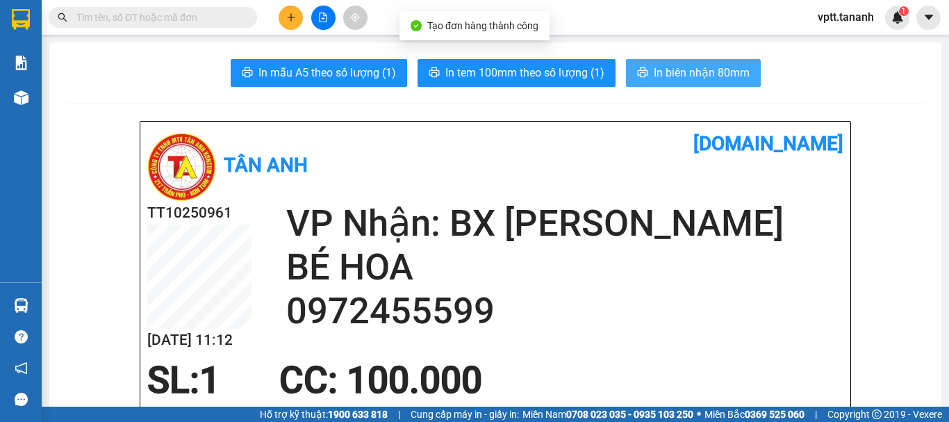
click at [666, 74] on span "In biên nhận 80mm" at bounding box center [702, 72] width 96 height 17
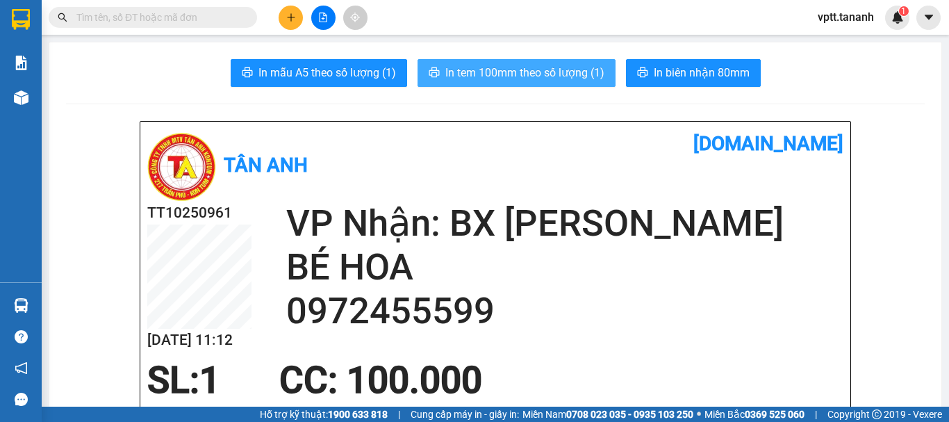
click at [548, 81] on span "In tem 100mm theo số lượng (1)" at bounding box center [524, 72] width 159 height 17
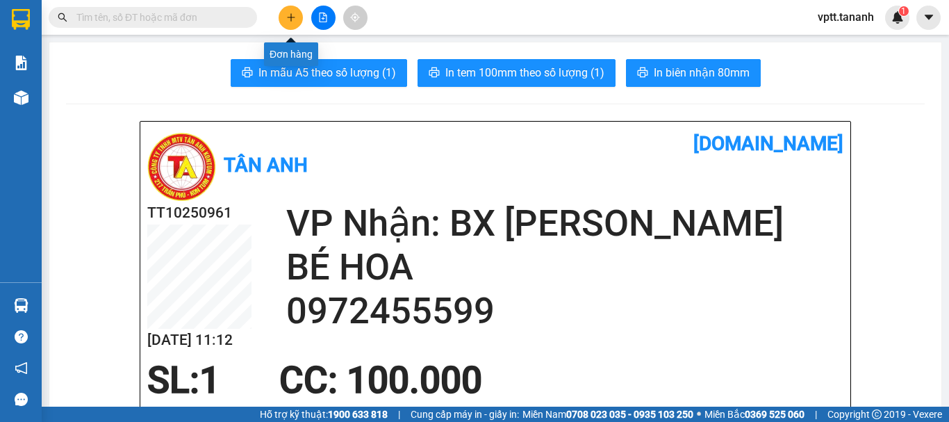
click at [288, 19] on icon "plus" at bounding box center [291, 18] width 10 height 10
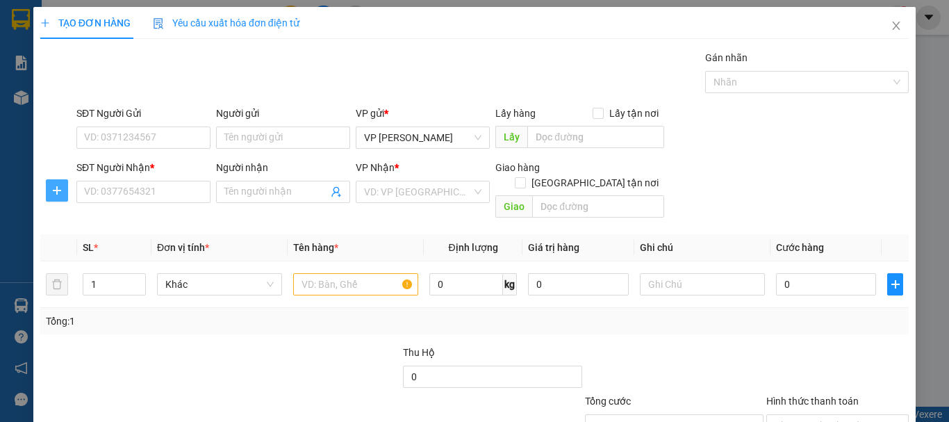
drag, startPoint x: 59, startPoint y: 188, endPoint x: 71, endPoint y: 176, distance: 16.7
click at [60, 186] on icon "plus" at bounding box center [56, 190] width 11 height 11
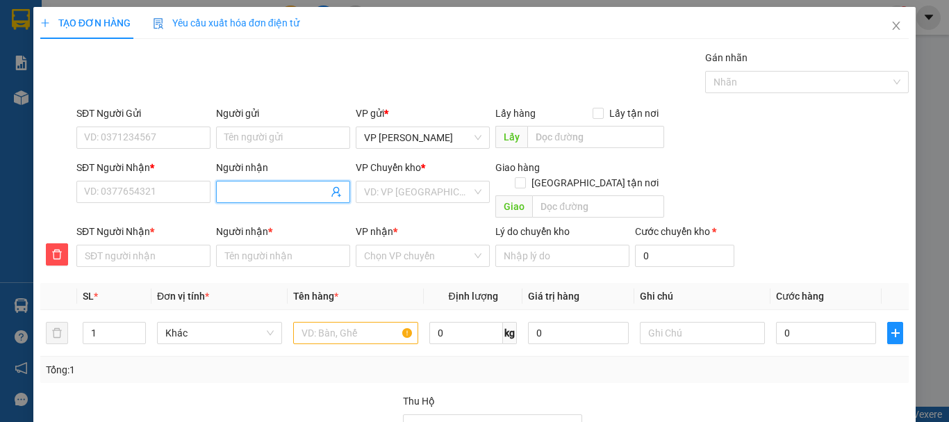
drag, startPoint x: 239, startPoint y: 195, endPoint x: 240, endPoint y: 182, distance: 12.6
click at [239, 193] on input "Người nhận" at bounding box center [276, 191] width 104 height 15
type input "O"
type input "OA"
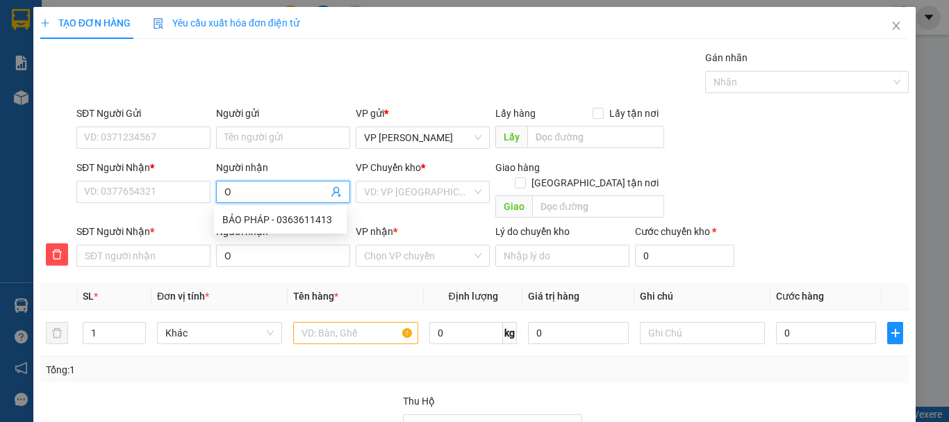
type input "OA"
type input "OAN"
type input "OANH"
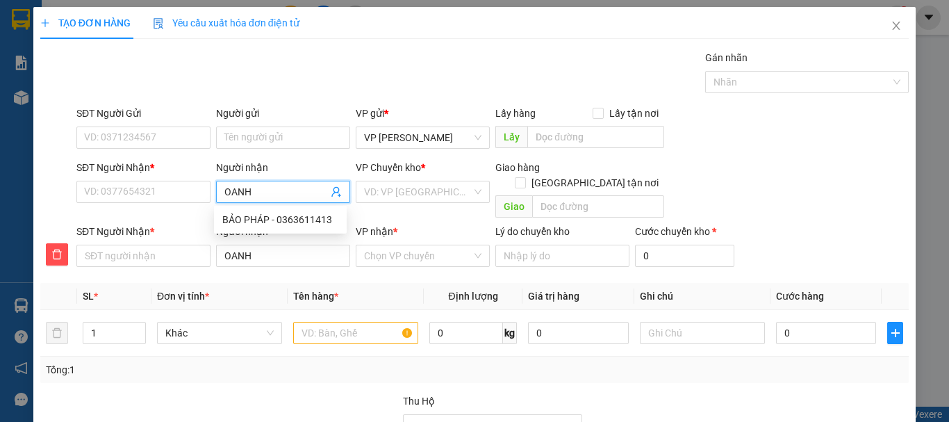
type input "OANH"
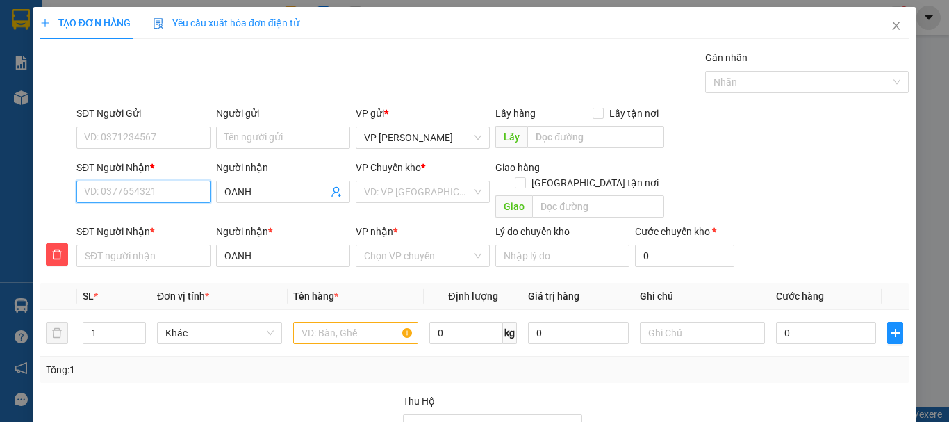
type input "0"
type input "09"
type input "090"
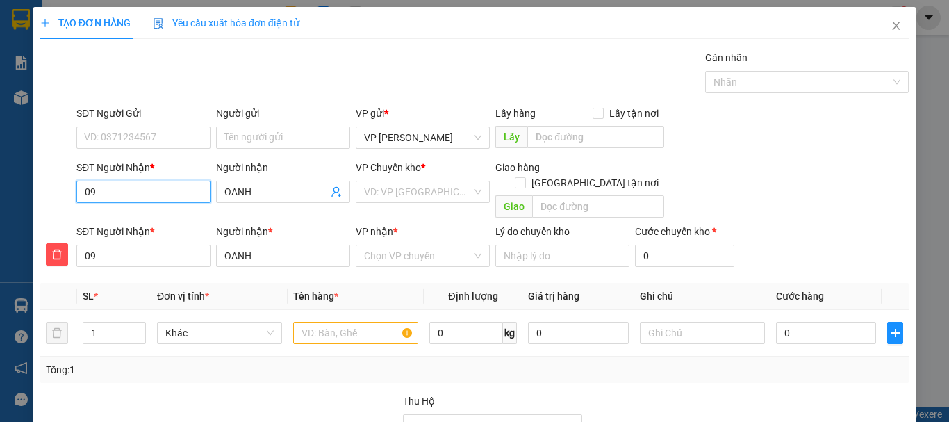
type input "090"
type input "0906"
type input "09065"
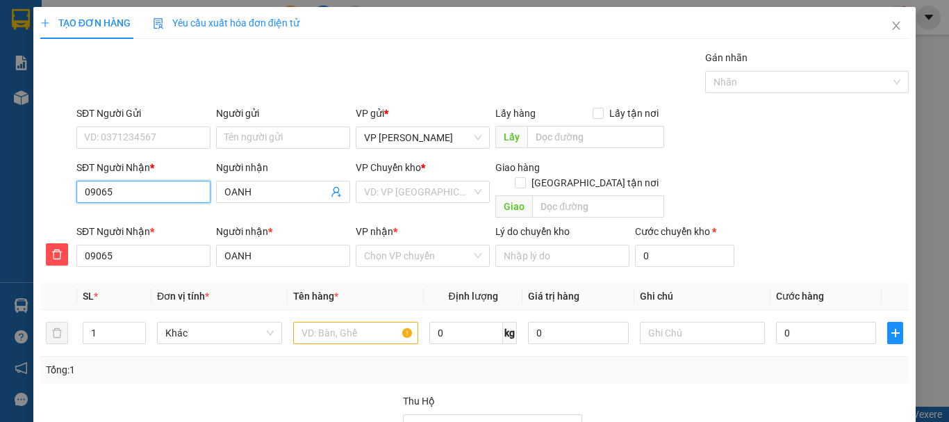
type input "090657"
type input "0906575"
type input "09065756"
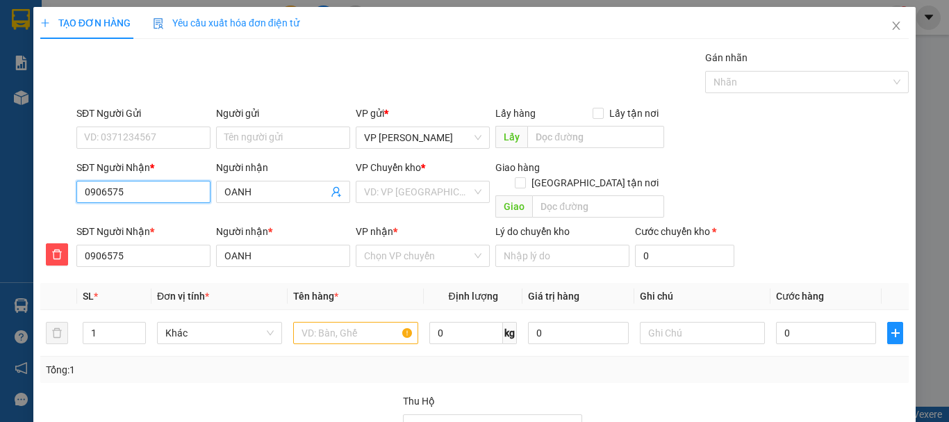
type input "09065756"
type input "090657567"
type input "0906575677"
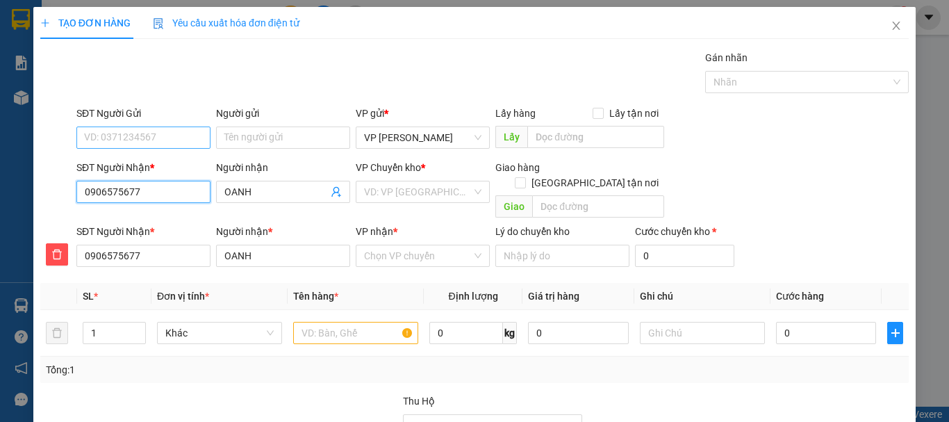
type input "0906575677"
click at [118, 142] on input "SĐT Người Gửi" at bounding box center [143, 137] width 134 height 22
type input "0903730516"
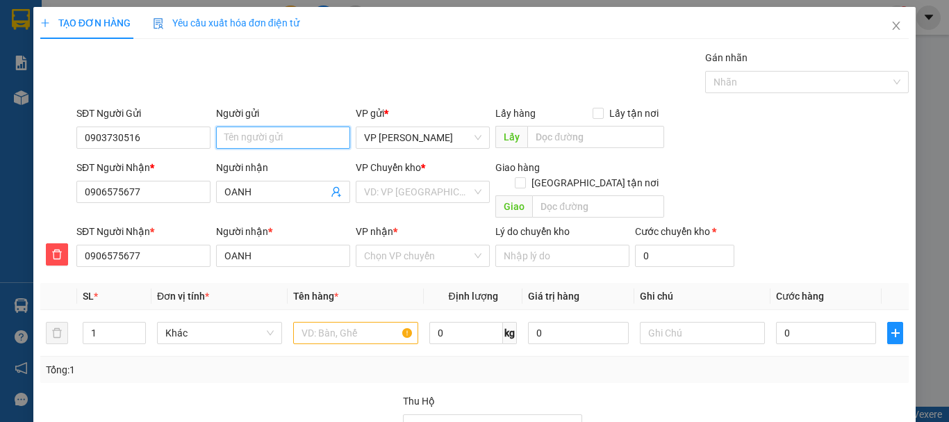
click at [271, 142] on input "Người gửi" at bounding box center [283, 137] width 134 height 22
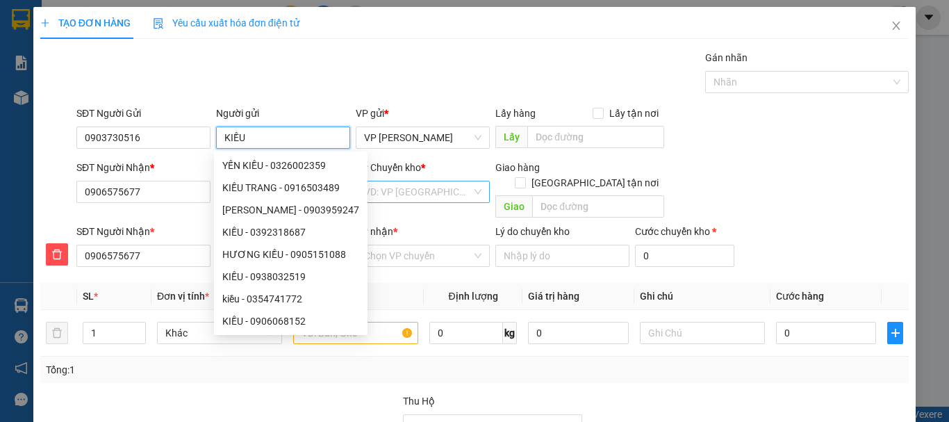
type input "KIỀU"
click at [436, 198] on input "search" at bounding box center [418, 191] width 108 height 21
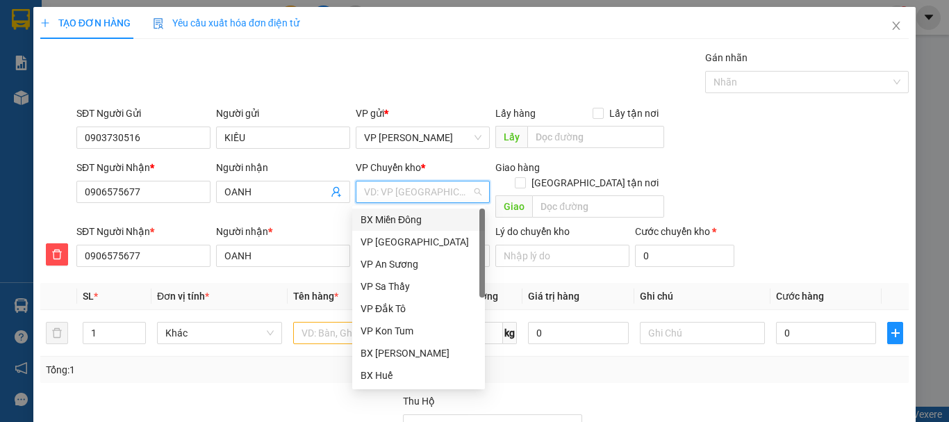
click at [438, 221] on div "BX Miền Đông" at bounding box center [419, 219] width 116 height 15
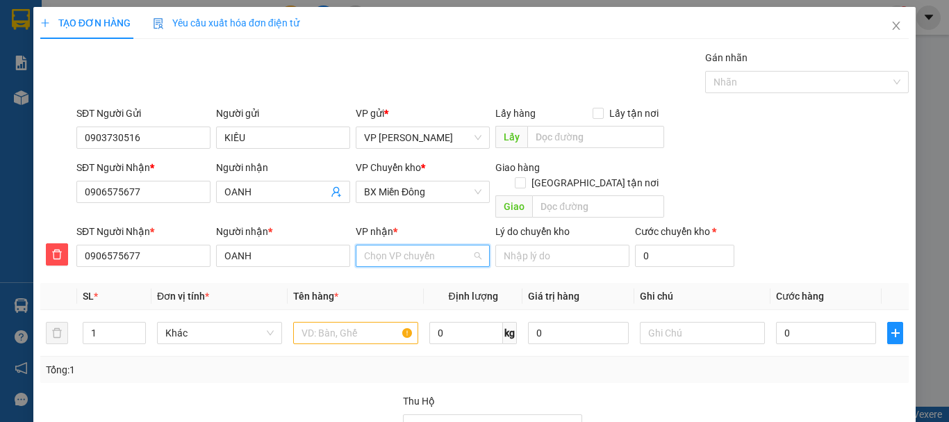
click at [420, 245] on input "VP nhận *" at bounding box center [418, 255] width 108 height 21
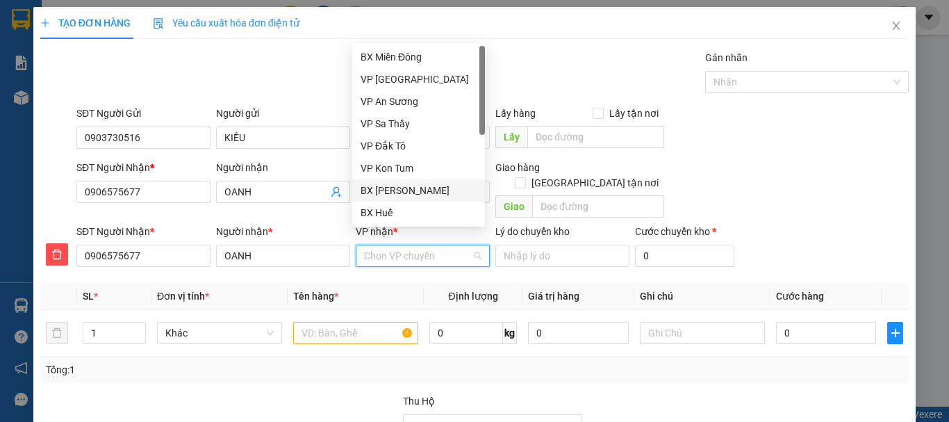
click at [436, 186] on div "BX [PERSON_NAME]" at bounding box center [419, 190] width 116 height 15
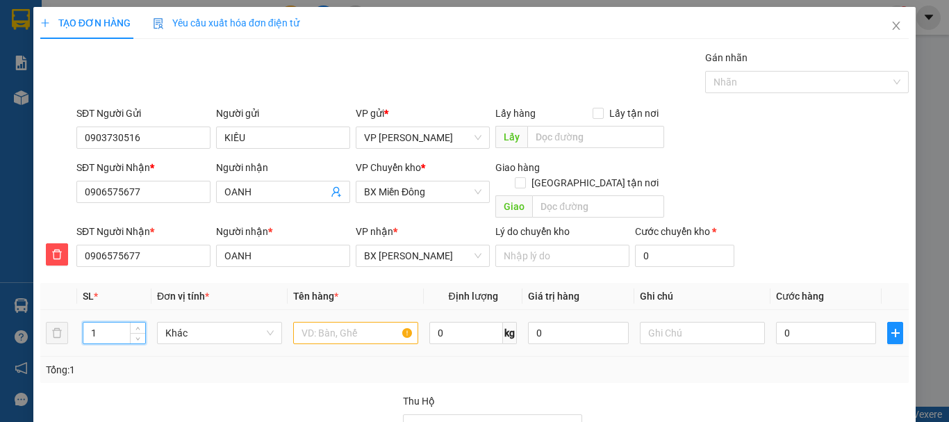
drag, startPoint x: 91, startPoint y: 318, endPoint x: 122, endPoint y: 316, distance: 30.6
click at [122, 322] on input "1" at bounding box center [114, 332] width 62 height 21
type input "5"
click at [333, 322] on input "text" at bounding box center [355, 333] width 125 height 22
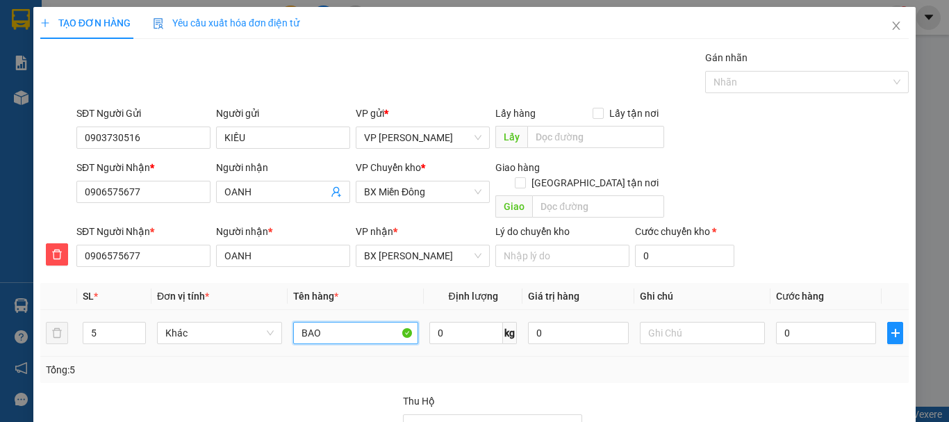
type input "BAO"
type input "2"
type input "20"
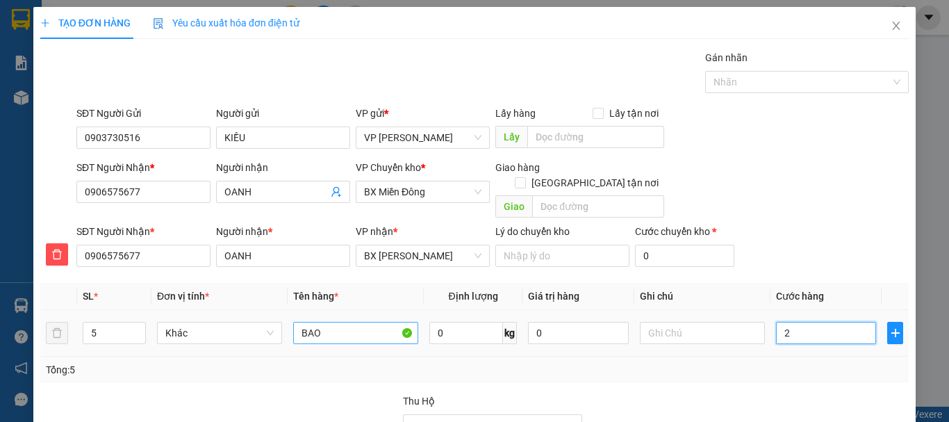
type input "20"
type input "200"
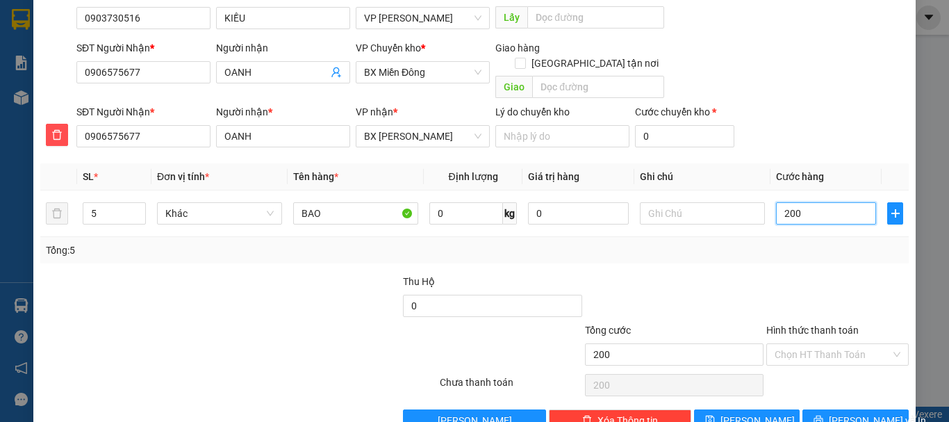
scroll to position [141, 0]
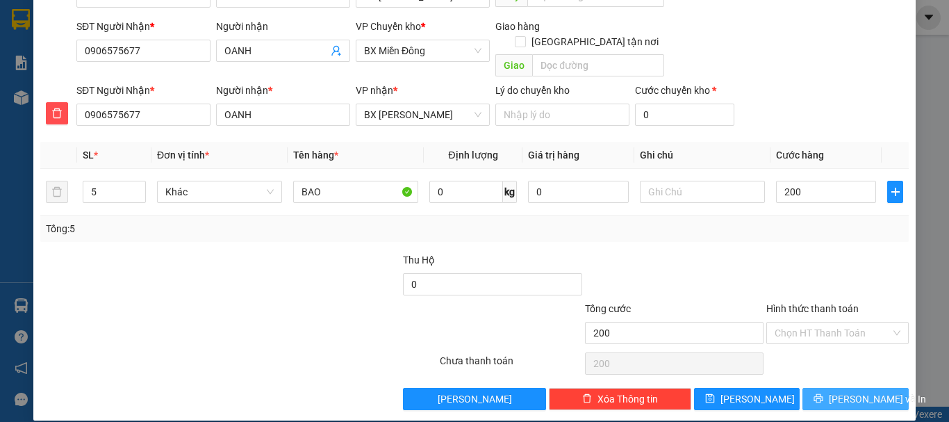
type input "200.000"
click at [850, 391] on span "[PERSON_NAME] và In" at bounding box center [877, 398] width 97 height 15
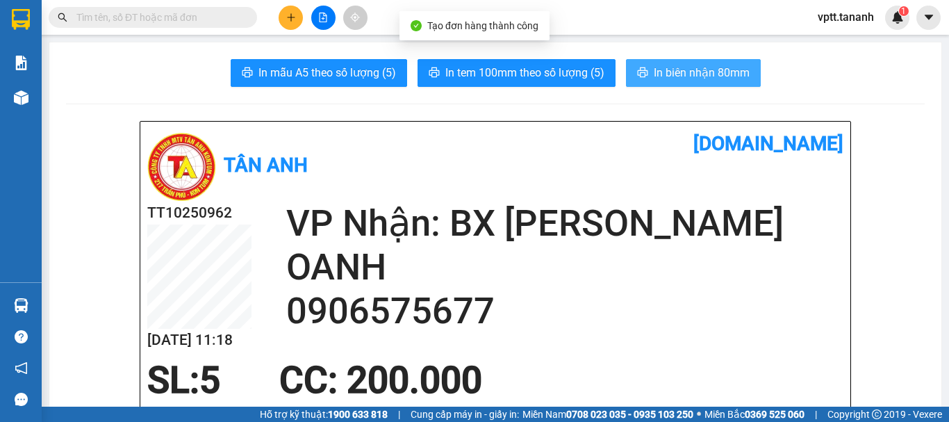
click at [684, 69] on span "In biên nhận 80mm" at bounding box center [702, 72] width 96 height 17
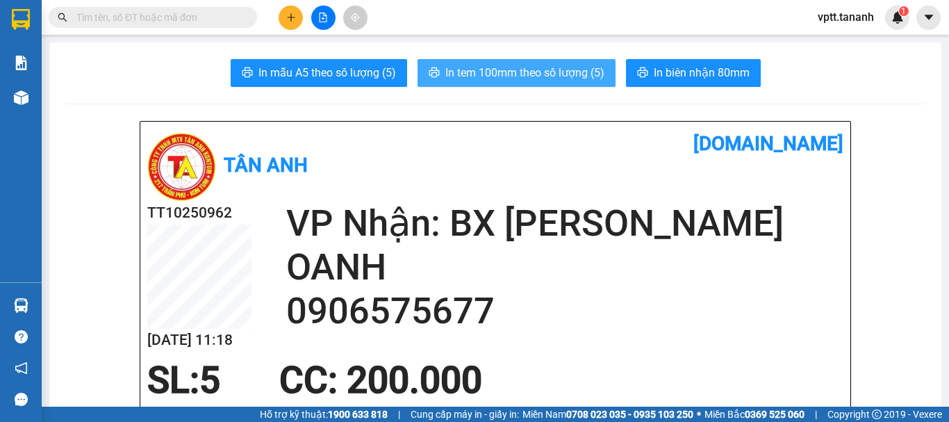
click at [551, 79] on span "In tem 100mm theo số lượng (5)" at bounding box center [524, 72] width 159 height 17
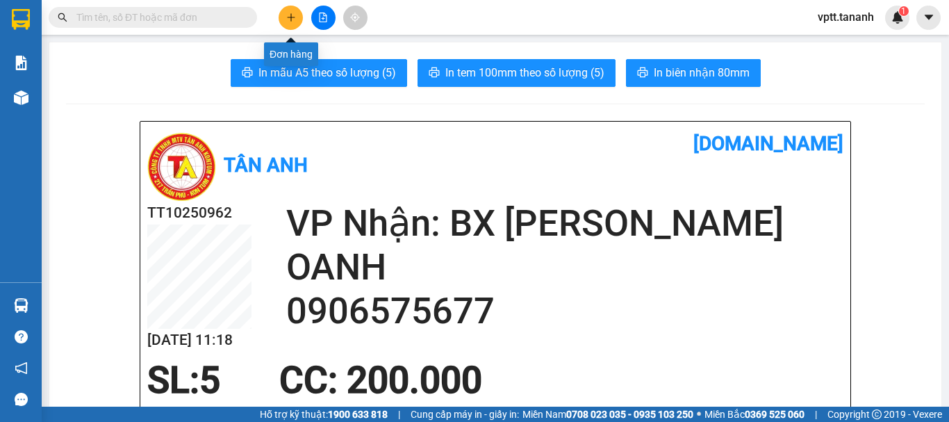
click at [293, 20] on icon "plus" at bounding box center [291, 18] width 10 height 10
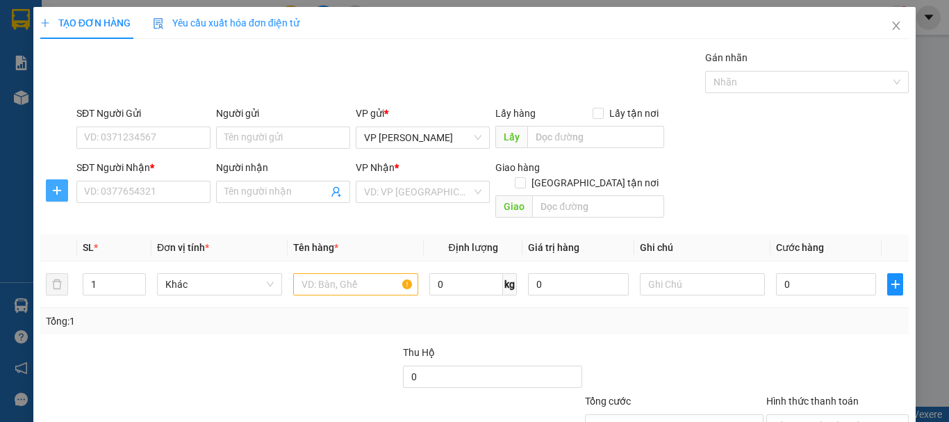
click at [56, 192] on icon "plus" at bounding box center [56, 190] width 1 height 9
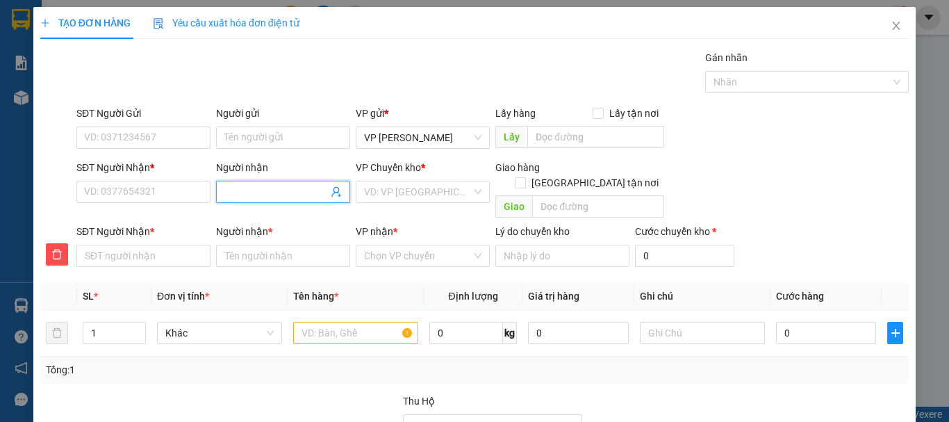
click at [258, 195] on input "Người nhận" at bounding box center [276, 191] width 104 height 15
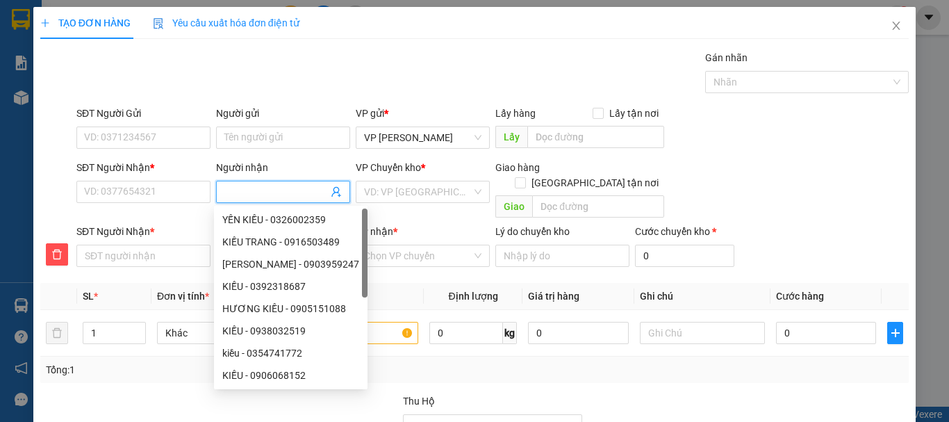
type input "L"
type input "LA"
type input "LÂ"
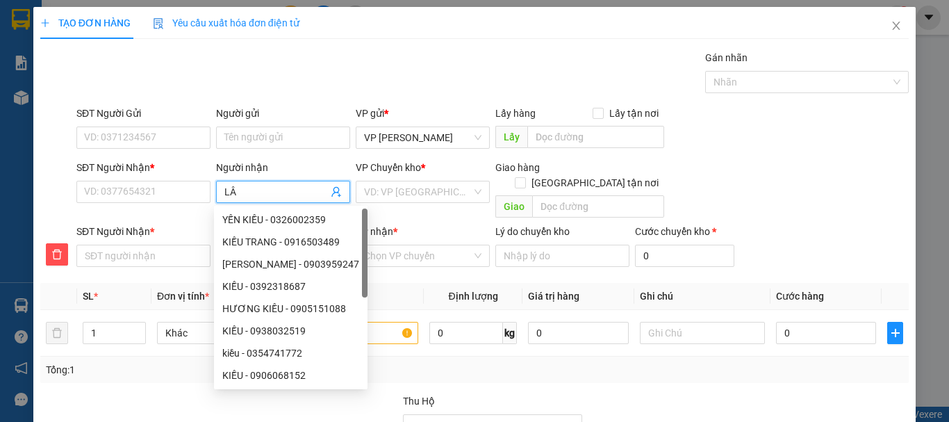
type input "LÂ"
type input "LÂU"
type input "LẨU"
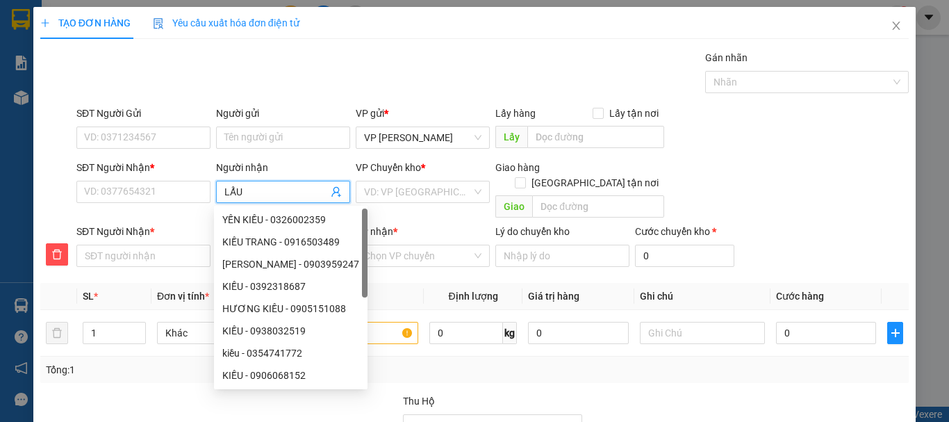
type input "LẨU"
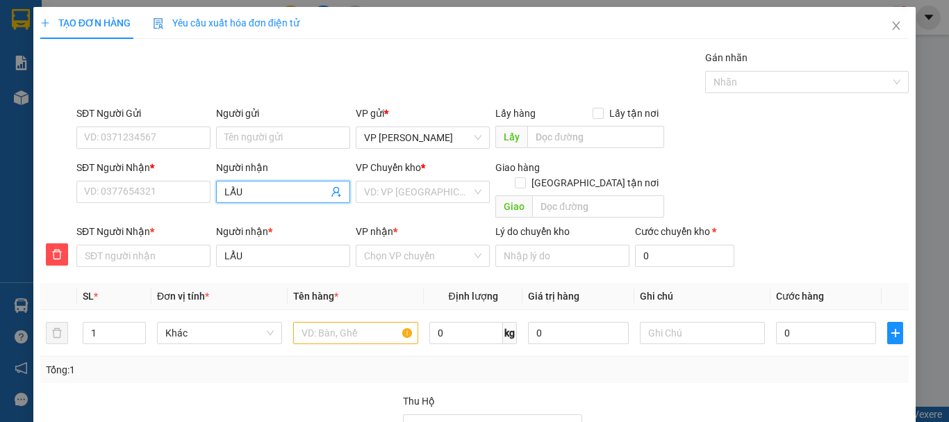
type input "LẨU X"
type input "LẨU XU"
type input "LẨU XUY"
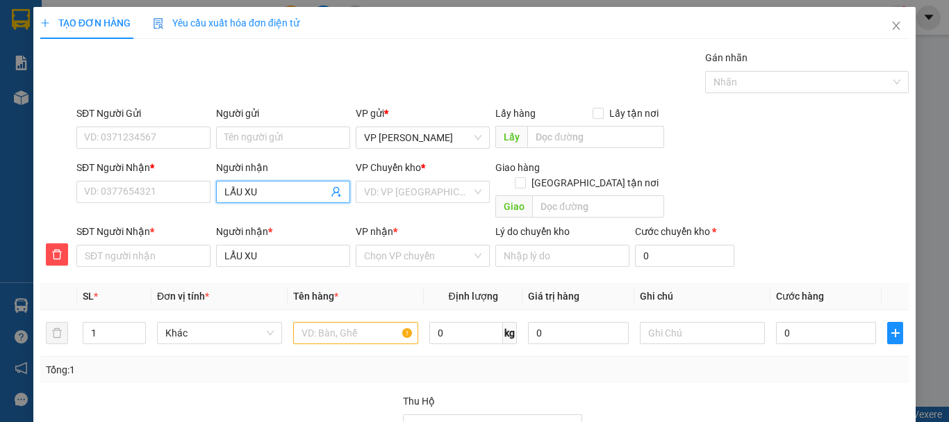
type input "LẨU XUY"
type input "LẨU XUYE"
type input "LẨU XUYÊ"
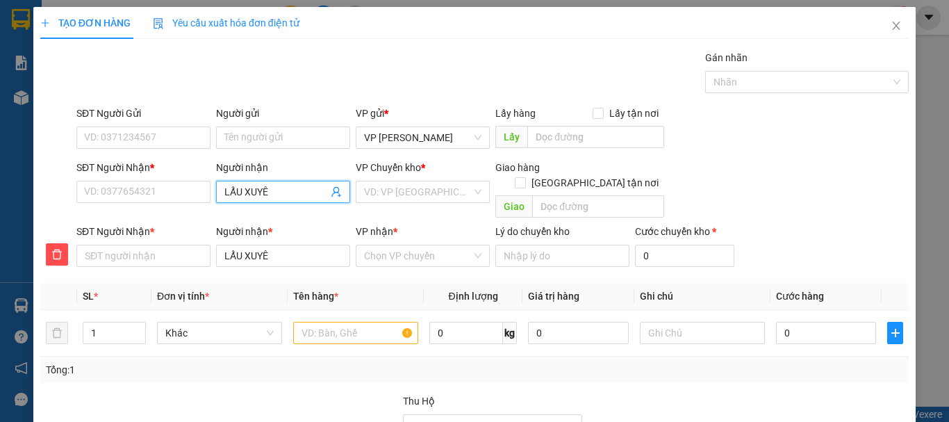
type input "LẨU XUYÊN"
type input "LẨU XUYÊN T"
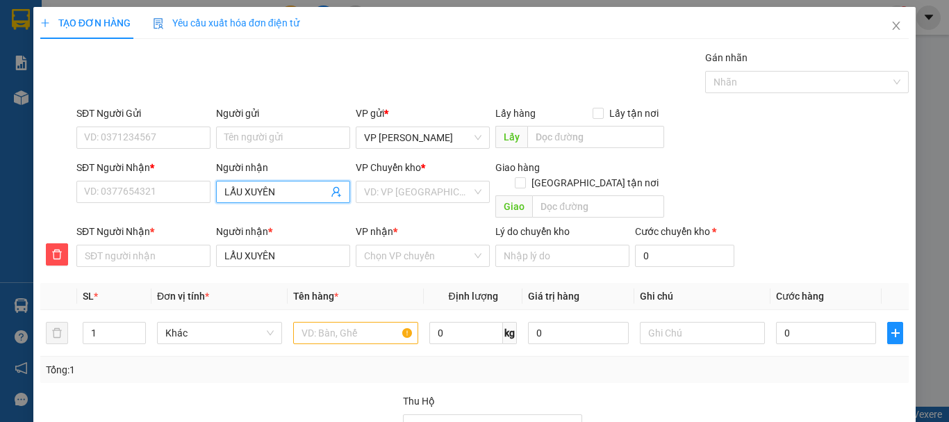
type input "LẨU XUYÊN T"
type input "LẨU XUYÊN TI"
type input "LẨU XUYÊN TIE"
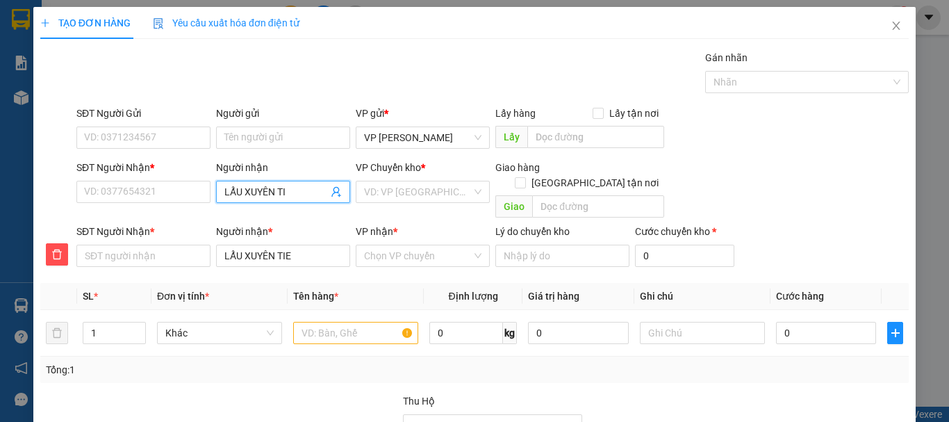
type input "LẨU XUYÊN TIÊ"
click at [135, 189] on input "SĐT Người Nhận *" at bounding box center [143, 192] width 134 height 22
click at [309, 191] on input "LẨU XUYÊN TIÊU" at bounding box center [276, 191] width 104 height 15
drag, startPoint x: 136, startPoint y: 191, endPoint x: 171, endPoint y: 192, distance: 34.8
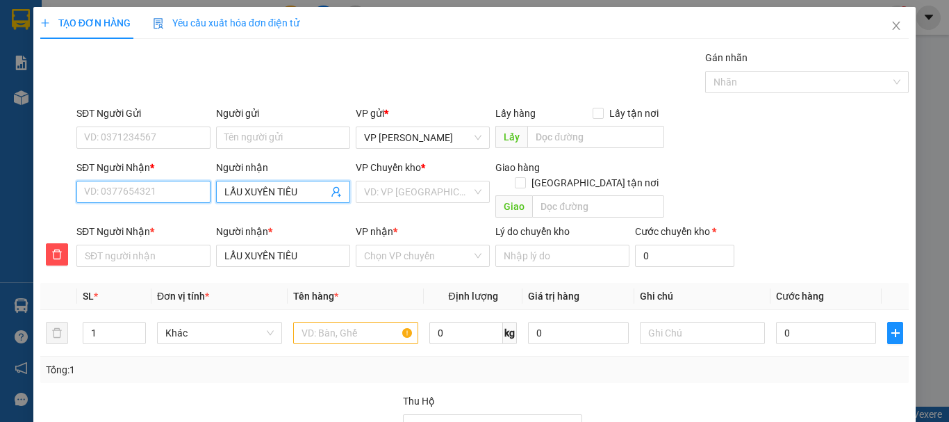
click at [136, 192] on input "SĐT Người Nhận *" at bounding box center [143, 192] width 134 height 22
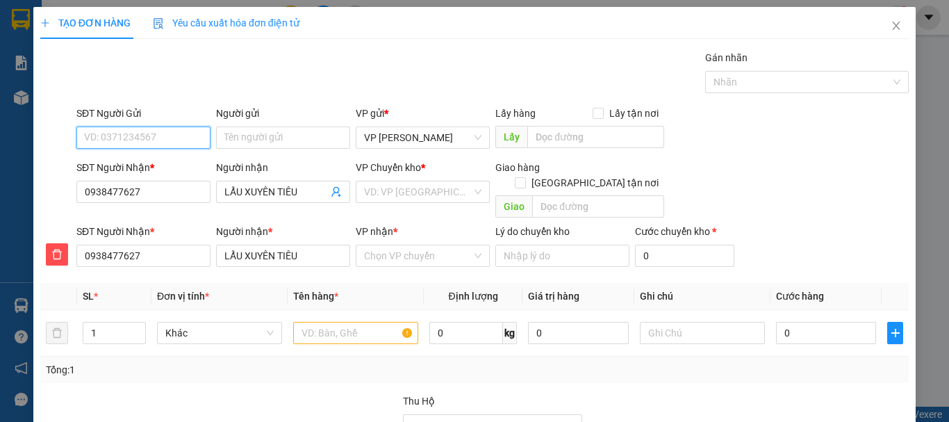
click at [168, 133] on input "SĐT Người Gửi" at bounding box center [143, 137] width 134 height 22
click at [124, 164] on div "0784509109 - HIẾU" at bounding box center [142, 165] width 116 height 15
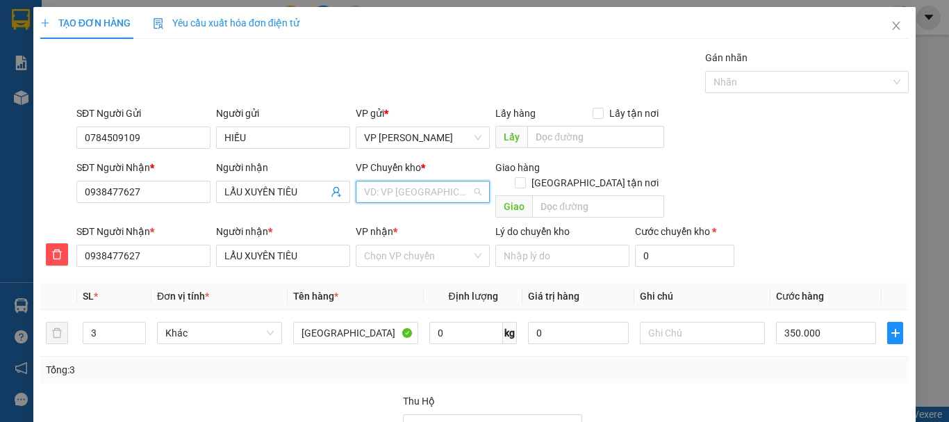
click at [404, 190] on input "search" at bounding box center [418, 191] width 108 height 21
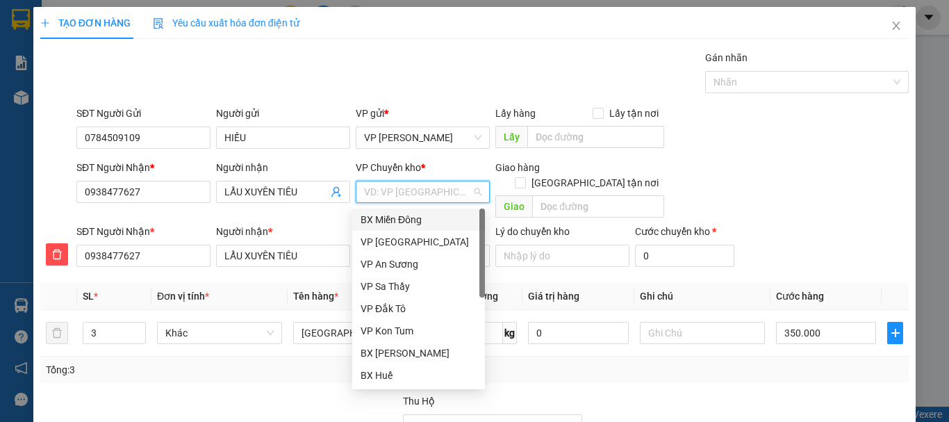
click at [404, 218] on div "BX Miền Đông" at bounding box center [419, 219] width 116 height 15
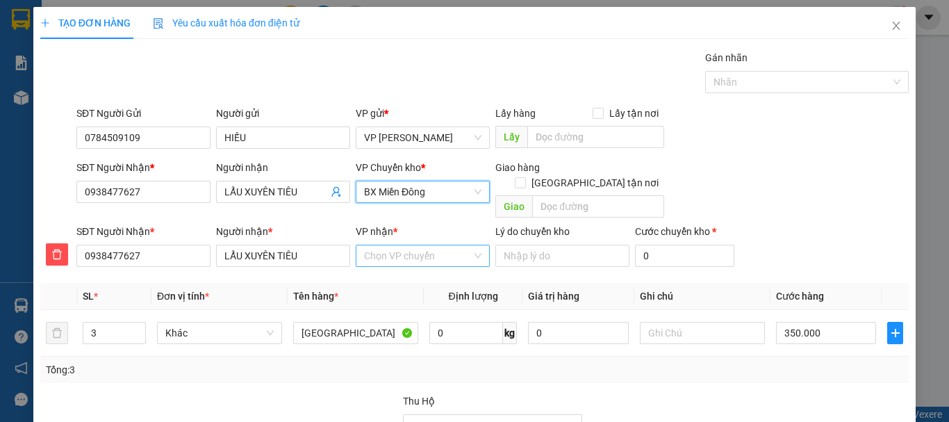
click at [402, 246] on input "VP nhận *" at bounding box center [418, 255] width 108 height 21
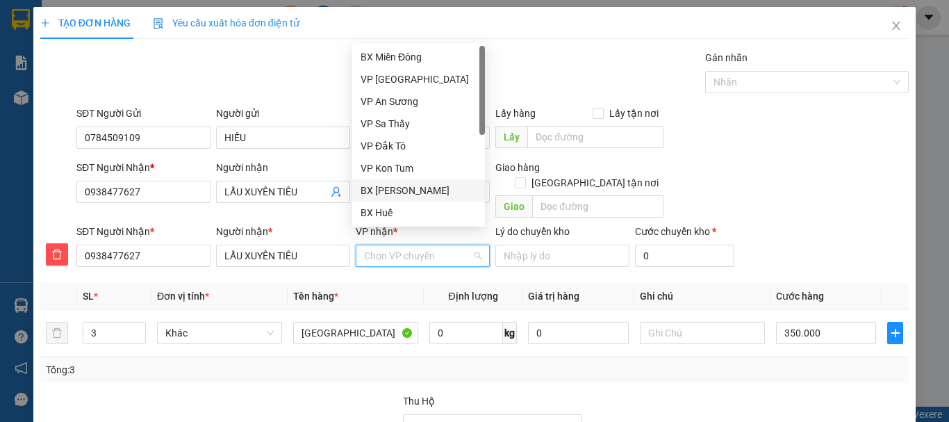
scroll to position [156, 0]
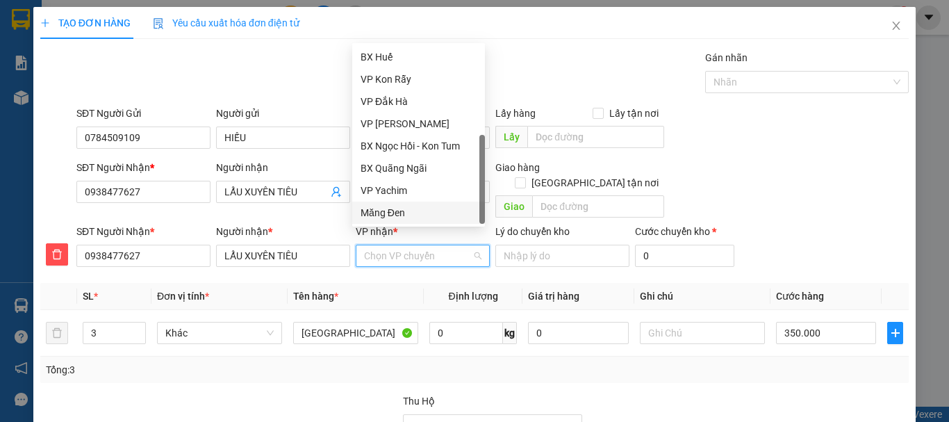
click at [399, 213] on div "Măng Đen" at bounding box center [419, 212] width 116 height 15
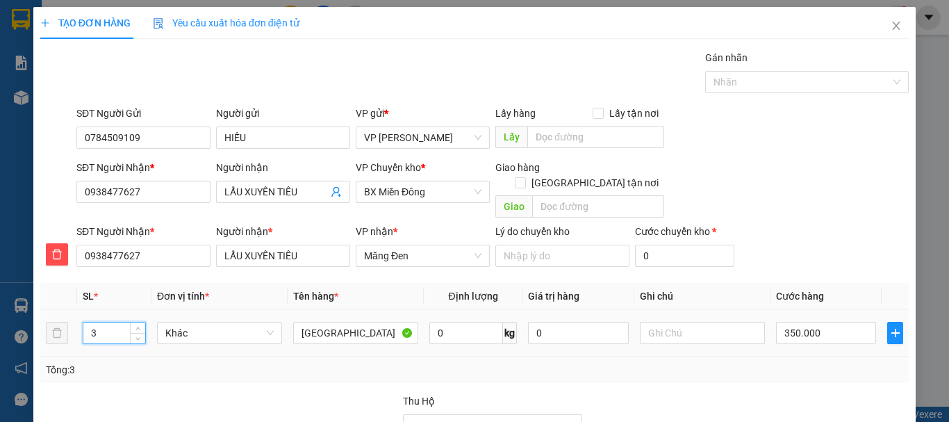
drag, startPoint x: 87, startPoint y: 318, endPoint x: 117, endPoint y: 331, distance: 33.3
click at [117, 331] on div "3" at bounding box center [114, 333] width 63 height 28
click at [787, 322] on input "350.000" at bounding box center [826, 333] width 100 height 22
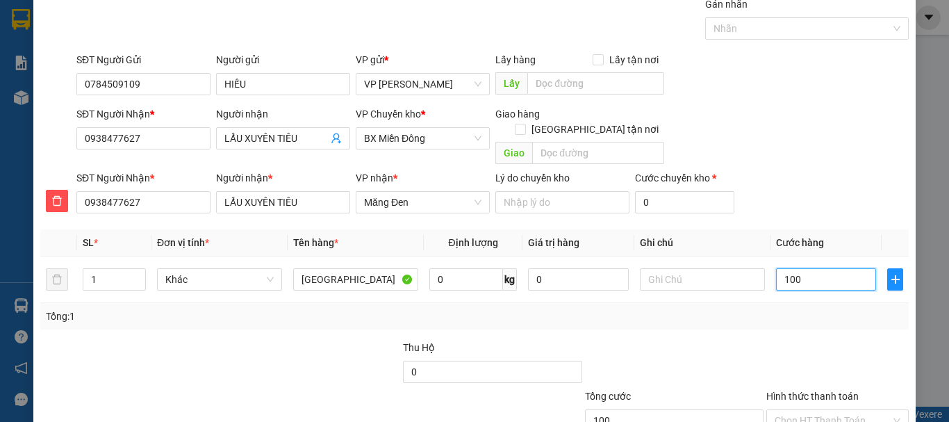
scroll to position [141, 0]
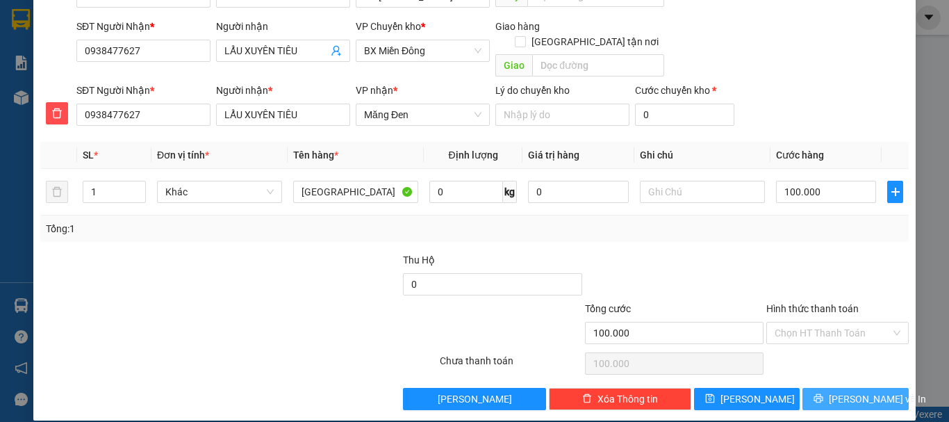
drag, startPoint x: 865, startPoint y: 379, endPoint x: 859, endPoint y: 368, distance: 12.8
click at [865, 391] on span "[PERSON_NAME] và In" at bounding box center [877, 398] width 97 height 15
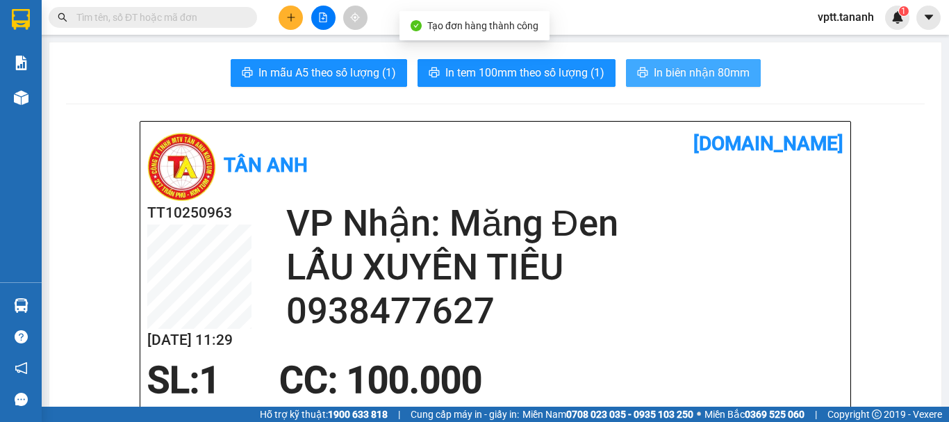
click at [682, 71] on span "In biên nhận 80mm" at bounding box center [702, 72] width 96 height 17
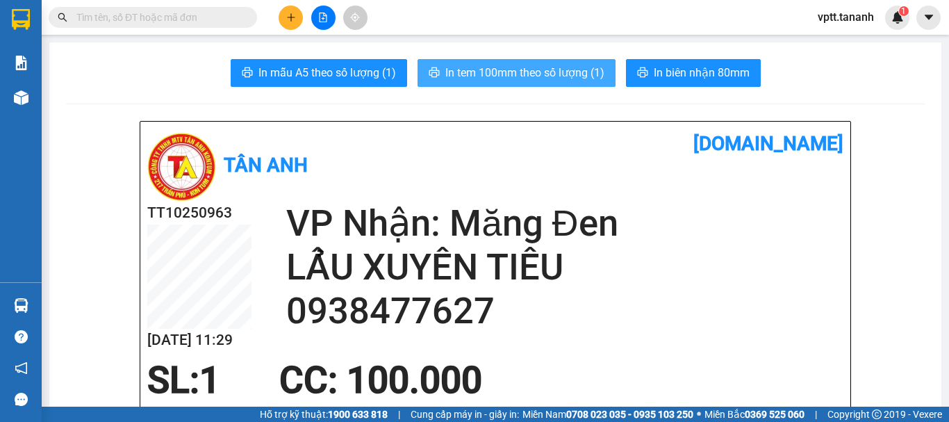
click at [516, 81] on span "In tem 100mm theo số lượng (1)" at bounding box center [524, 72] width 159 height 17
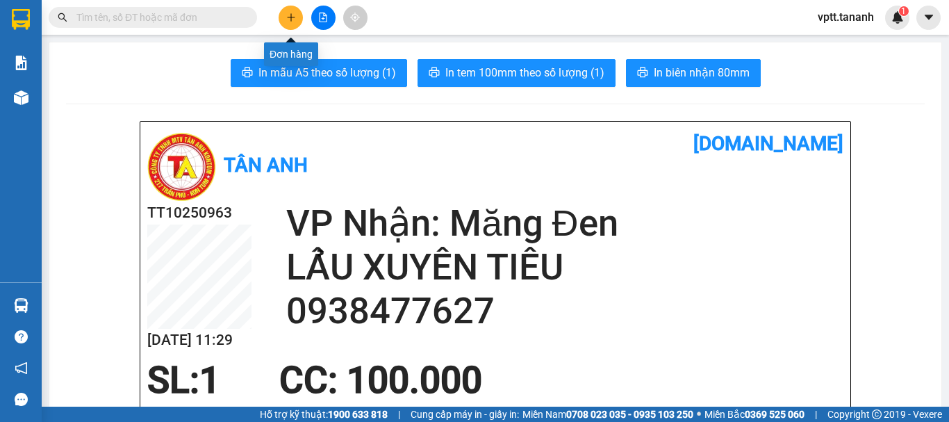
click at [290, 15] on icon "plus" at bounding box center [291, 18] width 10 height 10
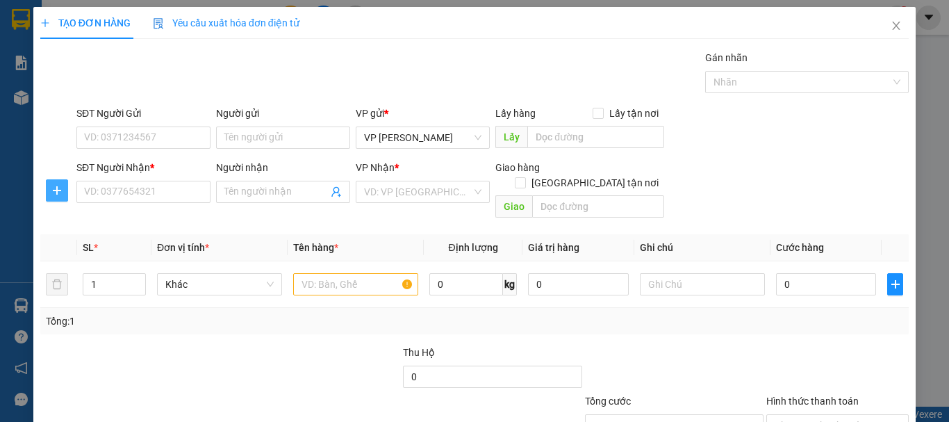
click at [54, 186] on icon "plus" at bounding box center [56, 190] width 11 height 11
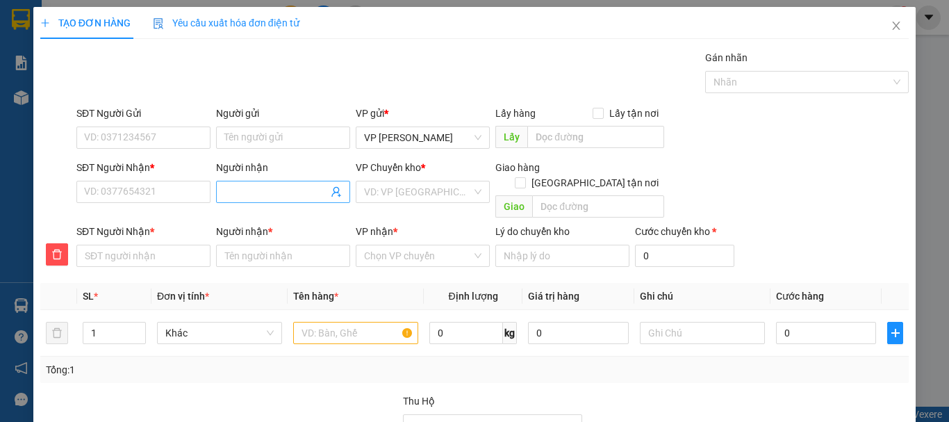
click at [231, 194] on input "Người nhận" at bounding box center [276, 191] width 104 height 15
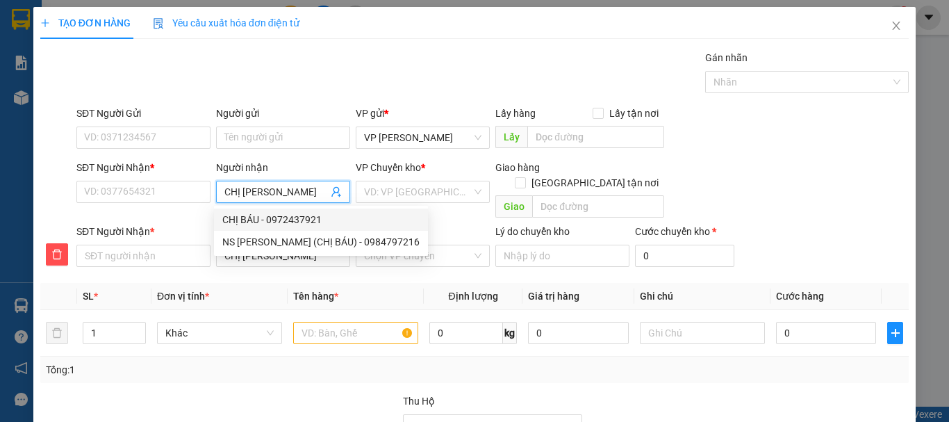
click at [296, 218] on div "CHỊ BÁU - 0972437921" at bounding box center [320, 219] width 197 height 15
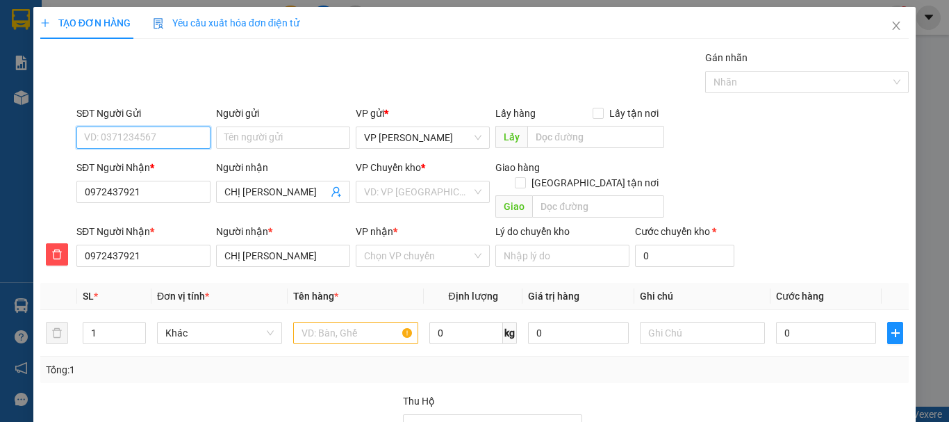
click at [155, 140] on input "SĐT Người Gửi" at bounding box center [143, 137] width 134 height 22
click at [162, 165] on div "0703266175 - THÚY" at bounding box center [142, 165] width 116 height 15
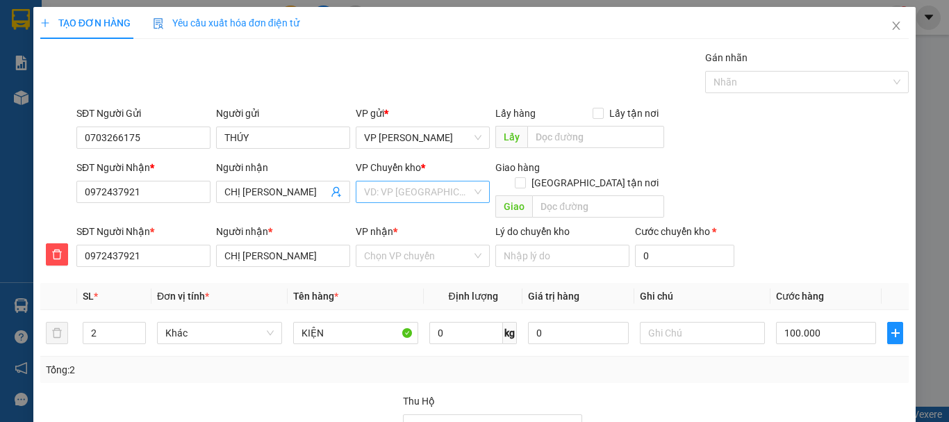
click at [447, 192] on input "search" at bounding box center [418, 191] width 108 height 21
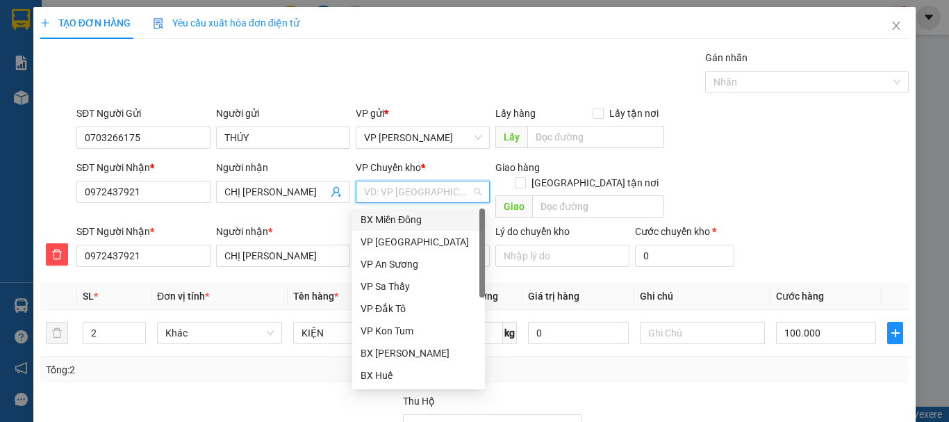
click at [430, 220] on div "BX Miền Đông" at bounding box center [419, 219] width 116 height 15
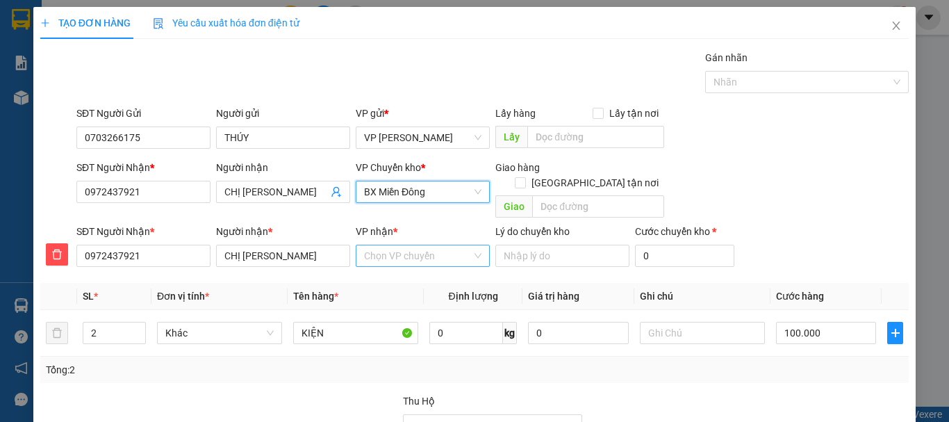
click at [406, 249] on input "VP nhận *" at bounding box center [418, 255] width 108 height 21
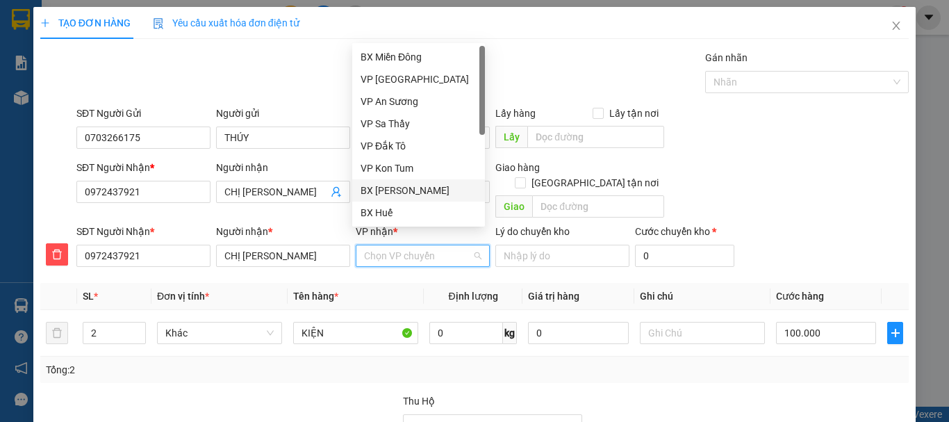
drag, startPoint x: 419, startPoint y: 185, endPoint x: 402, endPoint y: 225, distance: 43.6
click at [419, 189] on div "BX [PERSON_NAME]" at bounding box center [419, 190] width 116 height 15
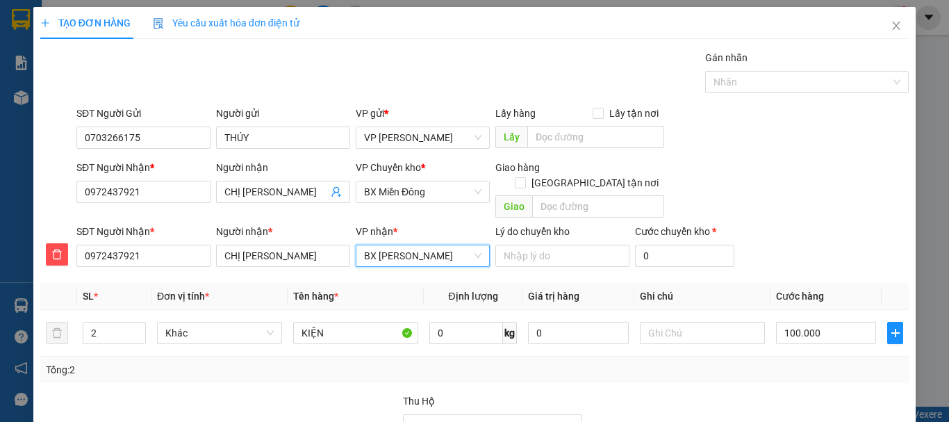
click at [407, 245] on span "BX [PERSON_NAME]" at bounding box center [422, 255] width 117 height 21
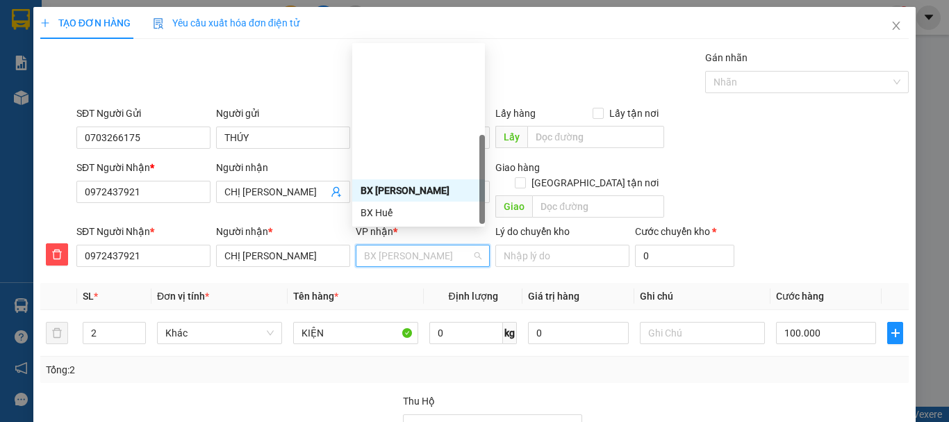
click at [404, 294] on div "BX Ngọc Hồi - Kon Tum" at bounding box center [419, 301] width 116 height 15
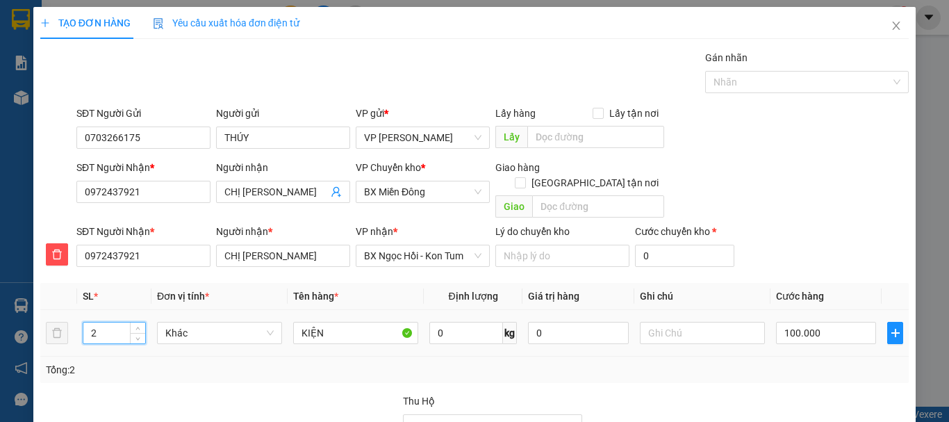
drag, startPoint x: 96, startPoint y: 316, endPoint x: 107, endPoint y: 318, distance: 11.2
click at [107, 322] on input "2" at bounding box center [114, 332] width 62 height 21
click at [803, 322] on input "100.000" at bounding box center [826, 333] width 100 height 22
drag, startPoint x: 803, startPoint y: 318, endPoint x: 762, endPoint y: 370, distance: 65.9
click at [763, 370] on div "Transit Pickup Surcharge Ids Transit Deliver Surcharge Ids Transit Deliver Surc…" at bounding box center [474, 300] width 869 height 501
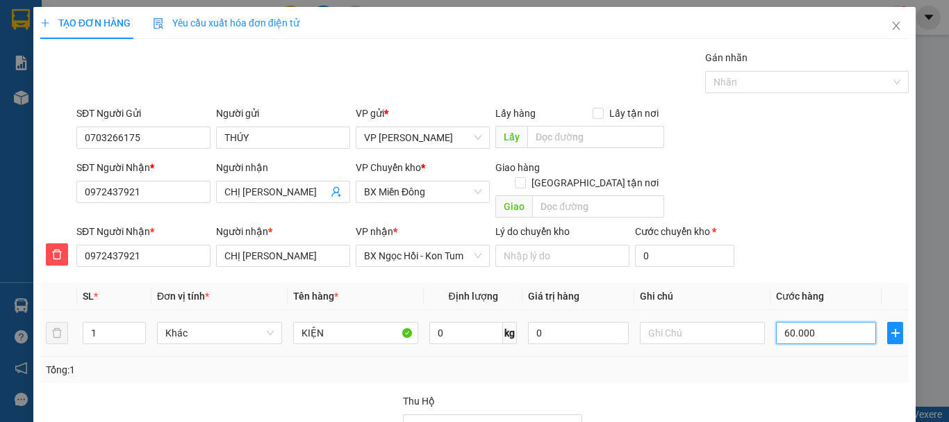
click at [791, 322] on input "60.000" at bounding box center [826, 333] width 100 height 22
drag, startPoint x: 772, startPoint y: 175, endPoint x: 829, endPoint y: 177, distance: 57.0
click at [829, 322] on input "70" at bounding box center [826, 333] width 100 height 22
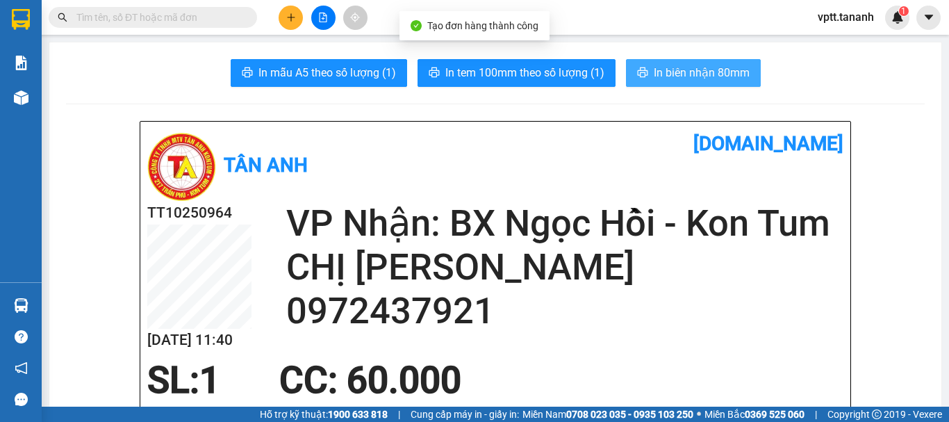
click at [700, 69] on span "In biên nhận 80mm" at bounding box center [702, 72] width 96 height 17
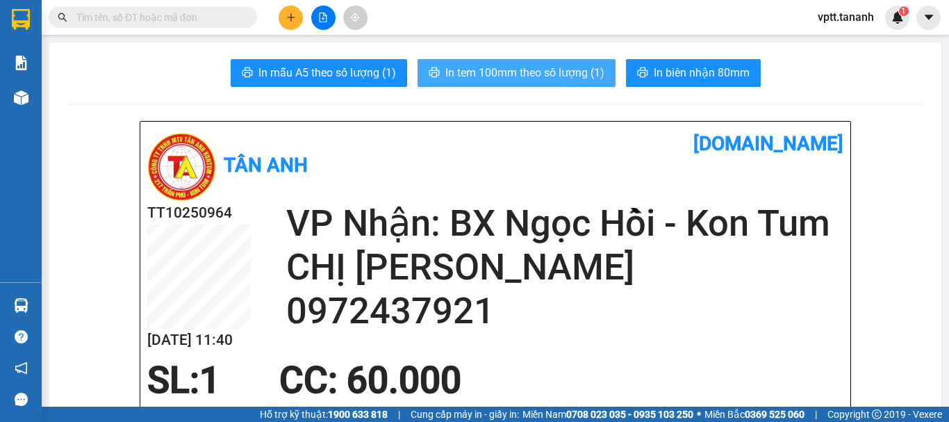
click at [527, 69] on span "In tem 100mm theo số lượng (1)" at bounding box center [524, 72] width 159 height 17
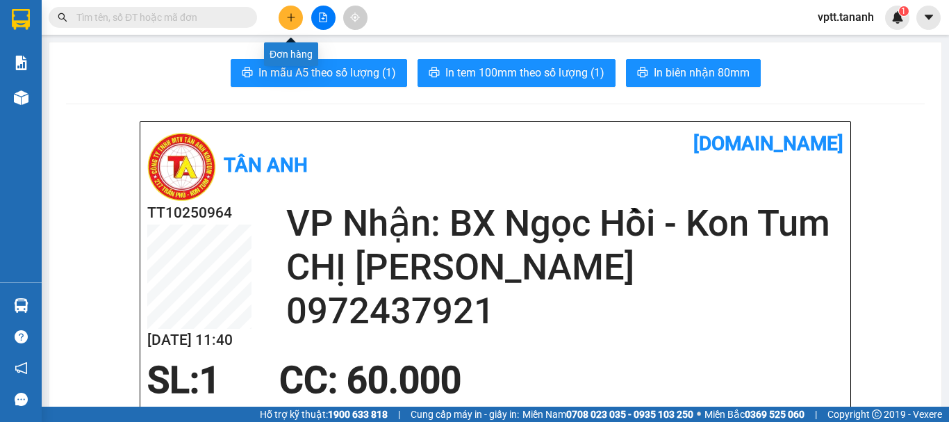
click at [290, 16] on icon "plus" at bounding box center [291, 18] width 10 height 10
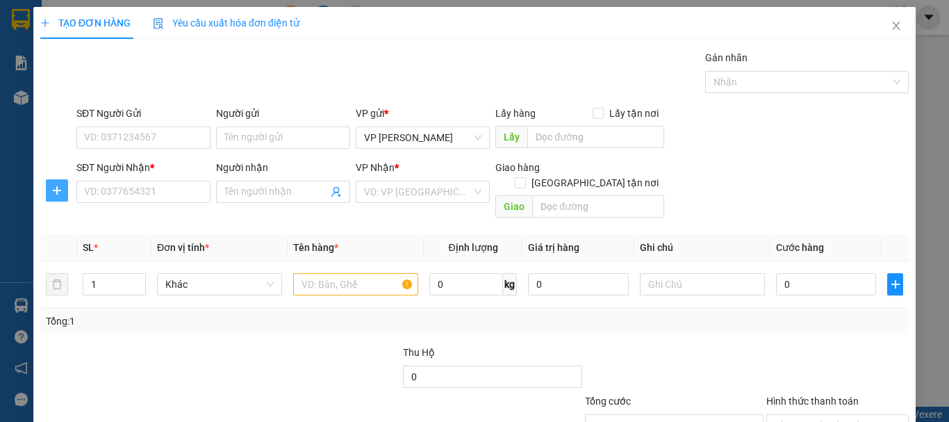
click at [60, 188] on icon "plus" at bounding box center [56, 190] width 11 height 11
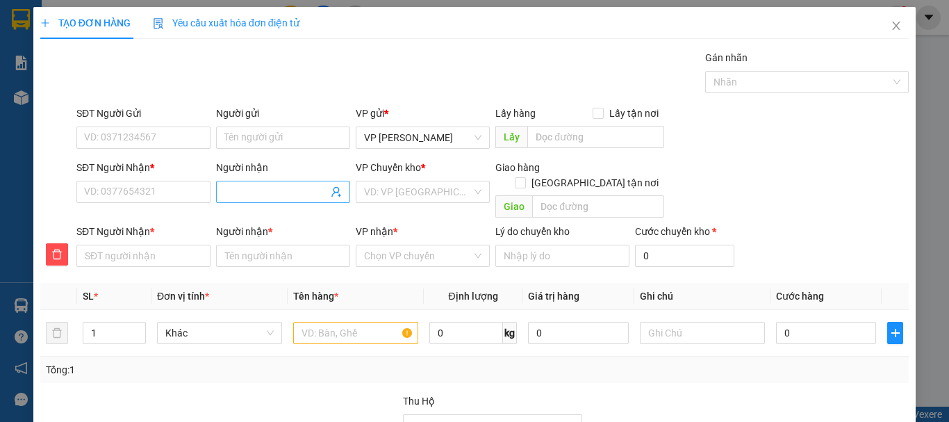
click at [233, 194] on input "Người nhận" at bounding box center [276, 191] width 104 height 15
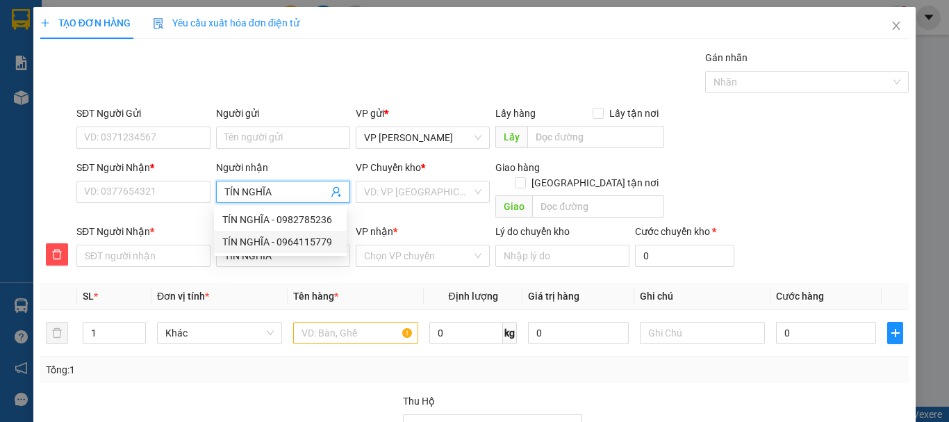
click at [320, 240] on div "TÍN NGHĨA - 0964115779" at bounding box center [280, 241] width 116 height 15
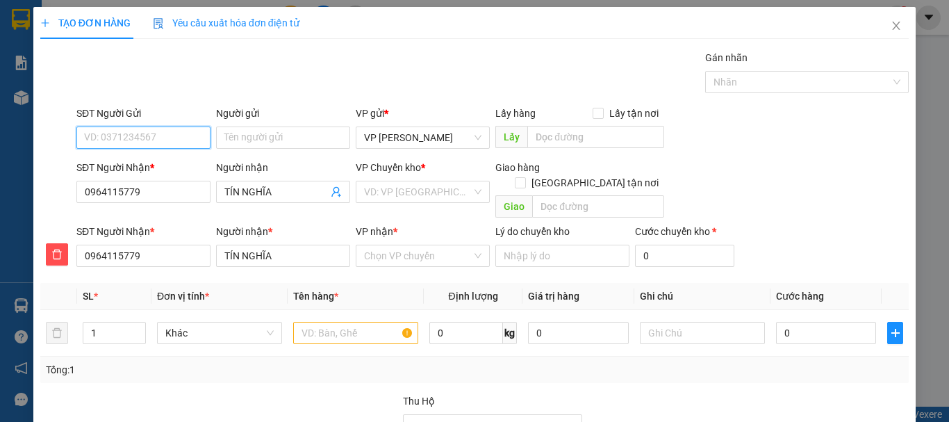
click at [165, 140] on input "SĐT Người Gửi" at bounding box center [143, 137] width 134 height 22
click at [125, 162] on div "0904858046 - LIÊN" at bounding box center [142, 165] width 116 height 15
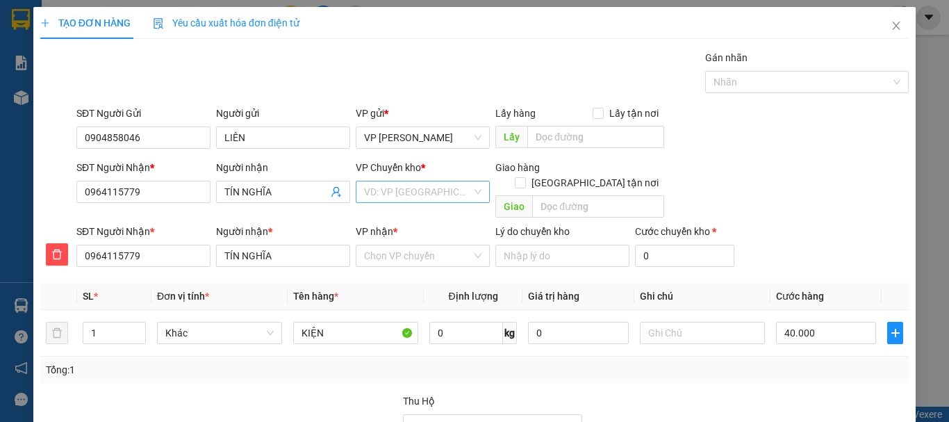
click at [388, 191] on input "search" at bounding box center [418, 191] width 108 height 21
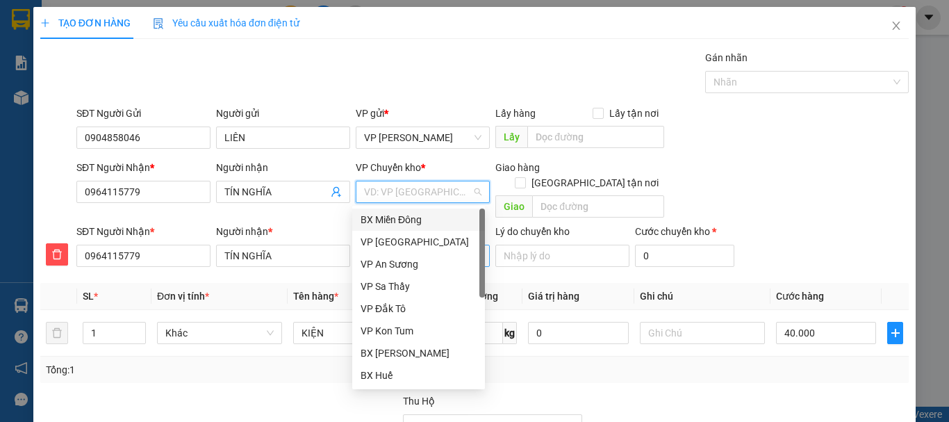
drag, startPoint x: 402, startPoint y: 215, endPoint x: 409, endPoint y: 240, distance: 26.2
click at [402, 217] on div "BX Miền Đông" at bounding box center [419, 219] width 116 height 15
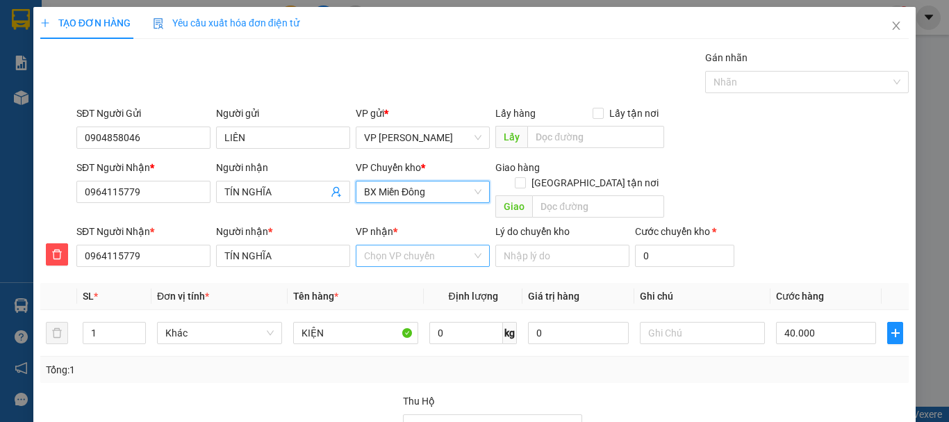
click at [407, 245] on input "VP nhận *" at bounding box center [418, 255] width 108 height 21
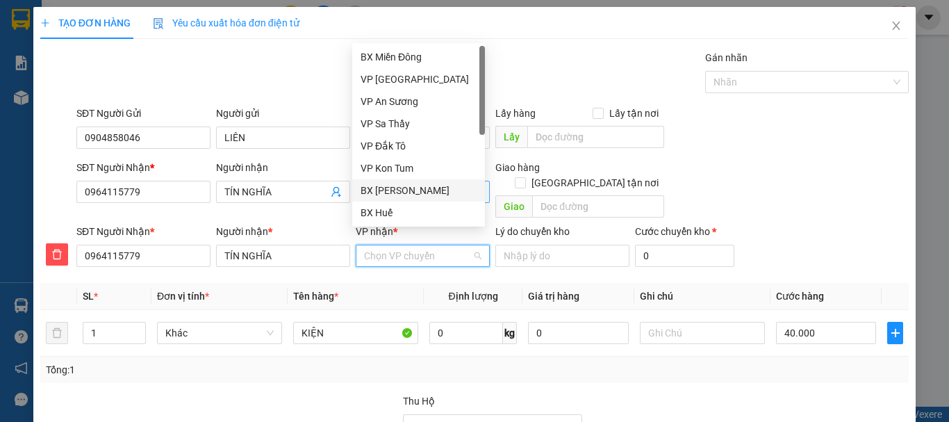
drag, startPoint x: 398, startPoint y: 186, endPoint x: 398, endPoint y: 195, distance: 9.7
click at [398, 194] on div "BX [PERSON_NAME]" at bounding box center [419, 190] width 116 height 15
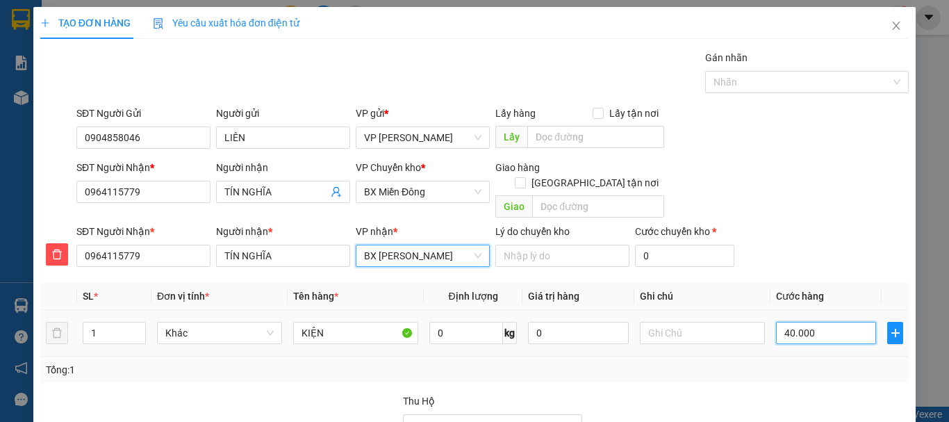
click at [801, 322] on input "40.000" at bounding box center [826, 333] width 100 height 22
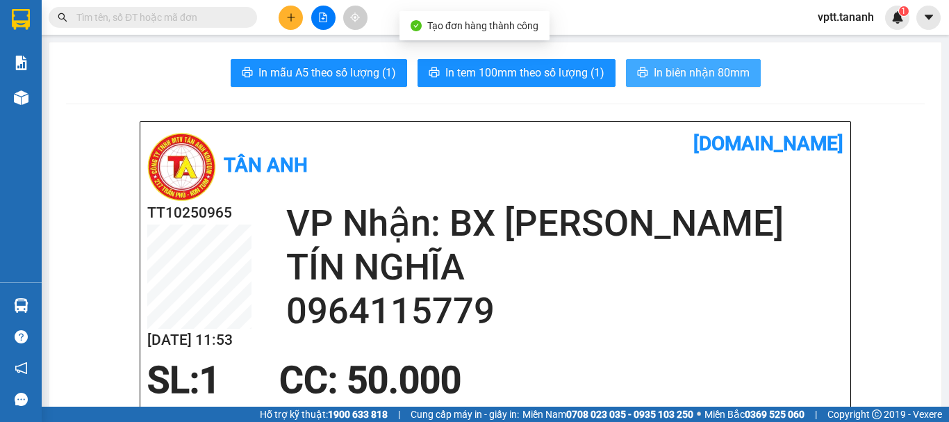
click at [682, 76] on span "In biên nhận 80mm" at bounding box center [702, 72] width 96 height 17
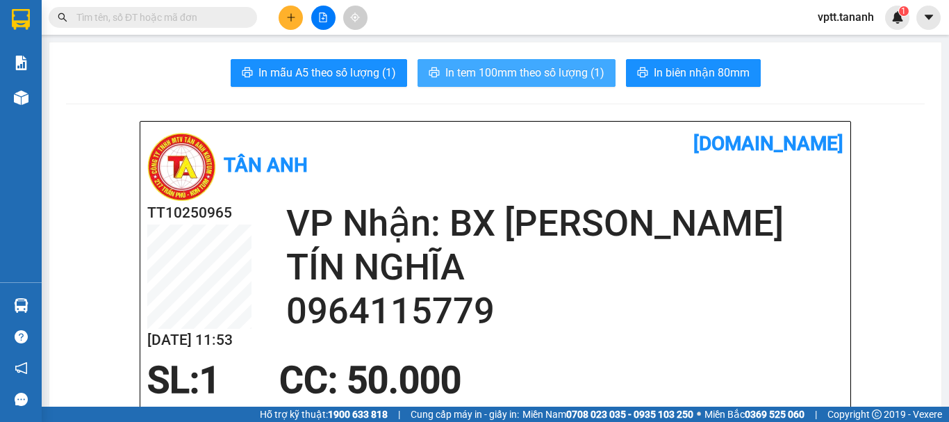
click at [553, 75] on span "In tem 100mm theo số lượng (1)" at bounding box center [524, 72] width 159 height 17
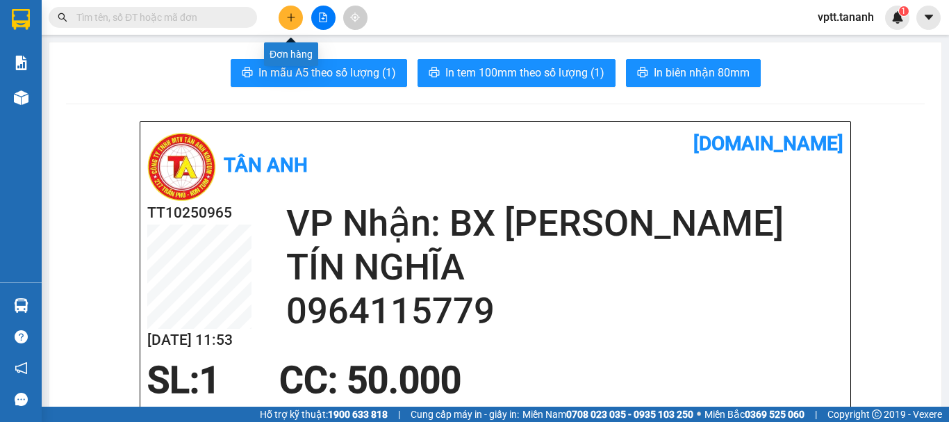
click at [293, 17] on icon "plus" at bounding box center [291, 18] width 10 height 10
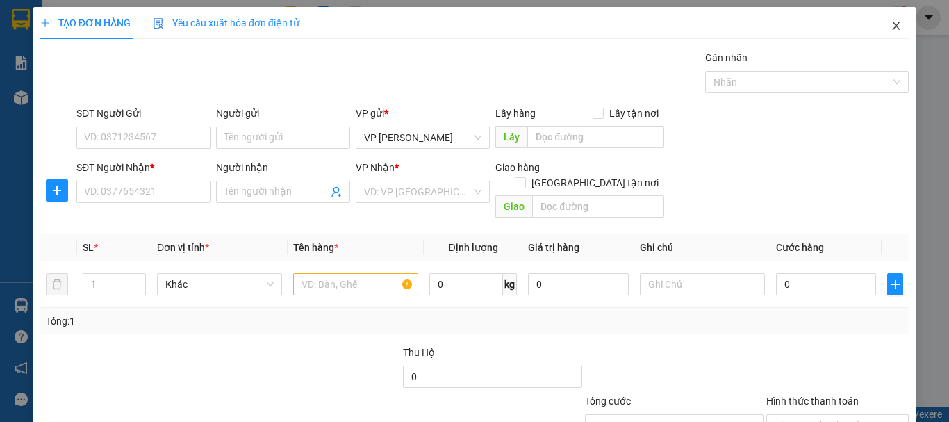
click at [891, 26] on icon "close" at bounding box center [896, 25] width 11 height 11
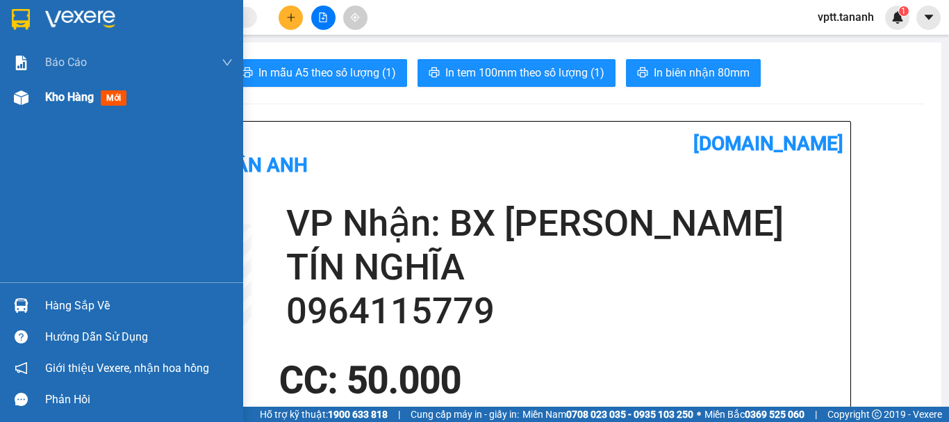
click at [49, 96] on span "Kho hàng" at bounding box center [69, 96] width 49 height 13
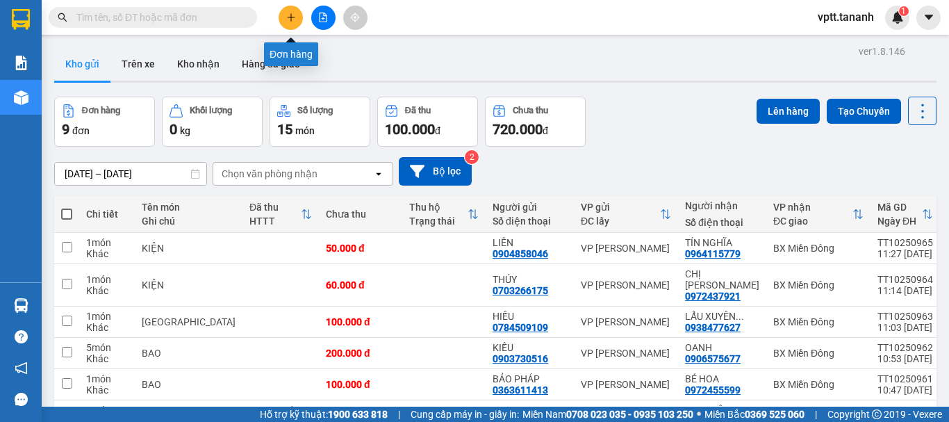
click at [285, 20] on button at bounding box center [291, 18] width 24 height 24
